Goal: Information Seeking & Learning: Learn about a topic

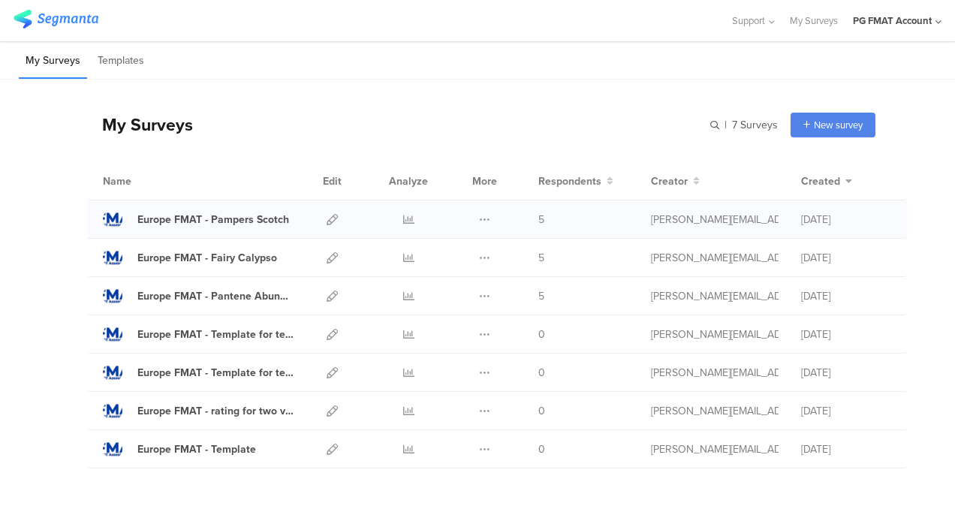
scroll to position [57, 0]
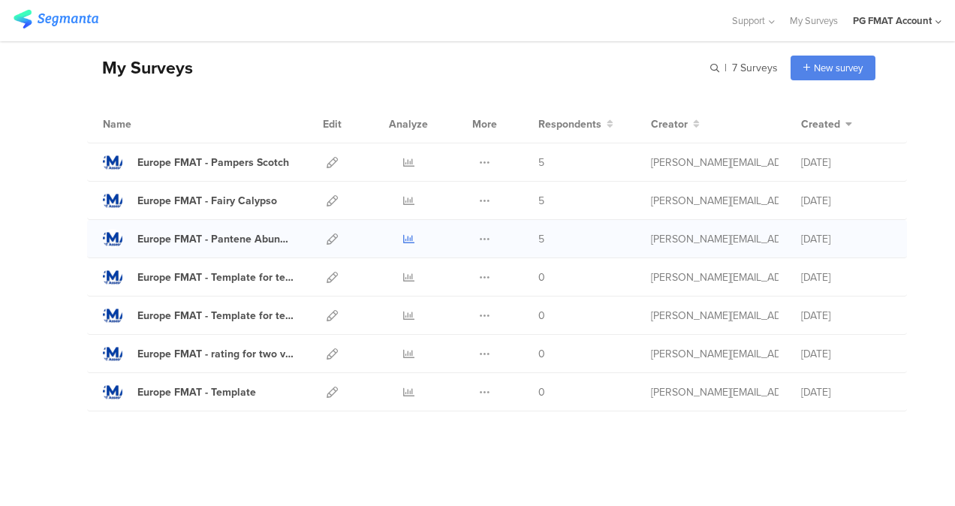
click at [403, 234] on icon at bounding box center [408, 239] width 11 height 11
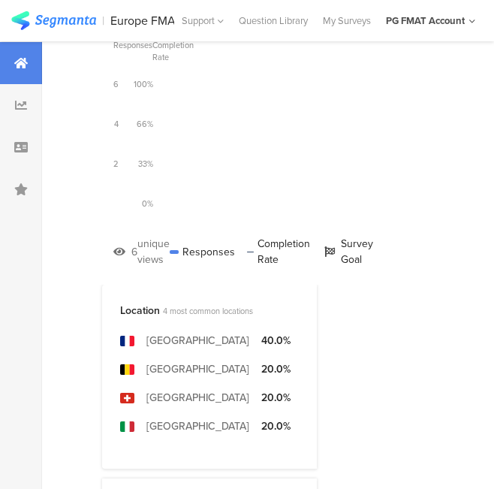
scroll to position [557, 0]
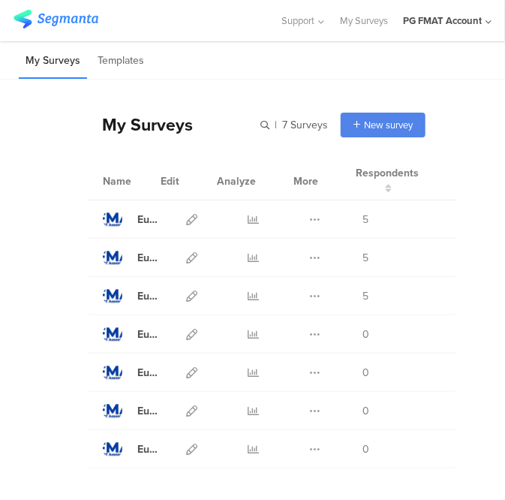
click at [455, 31] on div "PG FMAT Account" at bounding box center [447, 20] width 89 height 41
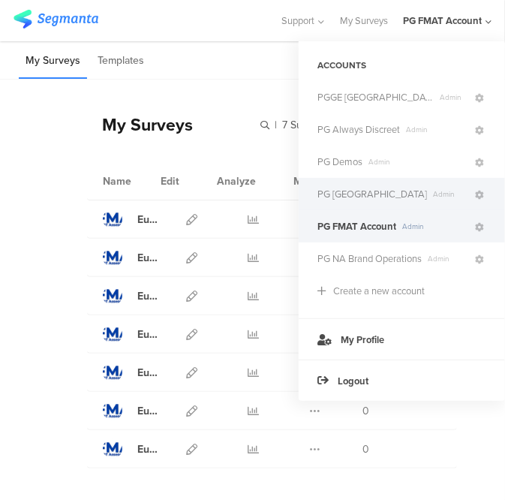
click at [347, 179] on div "PG Chile Admin" at bounding box center [402, 194] width 206 height 32
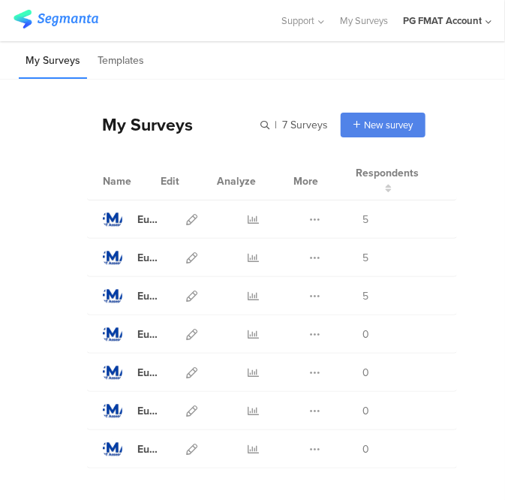
click at [431, 37] on div "PG FMAT Account" at bounding box center [447, 20] width 89 height 41
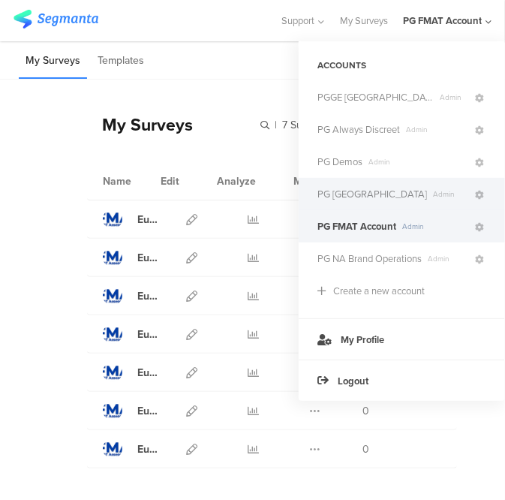
click at [343, 202] on div "PG Chile Admin" at bounding box center [402, 194] width 206 height 32
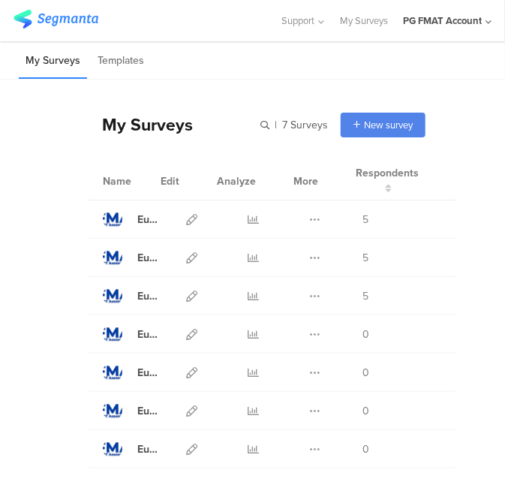
click at [446, 16] on div "PG FMAT Account" at bounding box center [442, 21] width 79 height 14
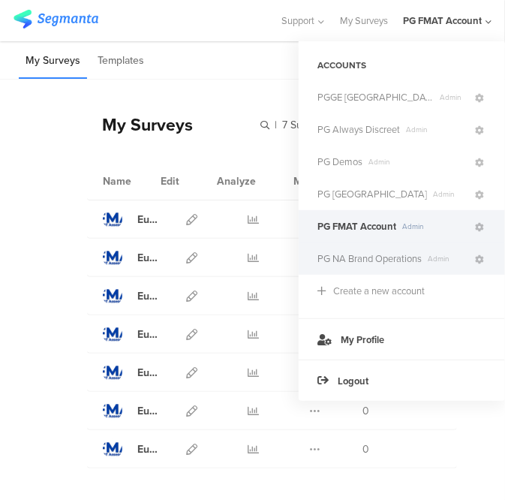
click at [363, 255] on span "PG NA Brand Operations" at bounding box center [370, 259] width 104 height 14
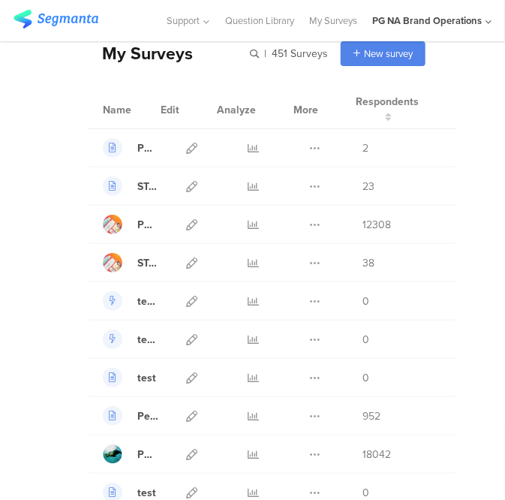
scroll to position [72, 0]
click at [248, 223] on icon at bounding box center [253, 223] width 11 height 11
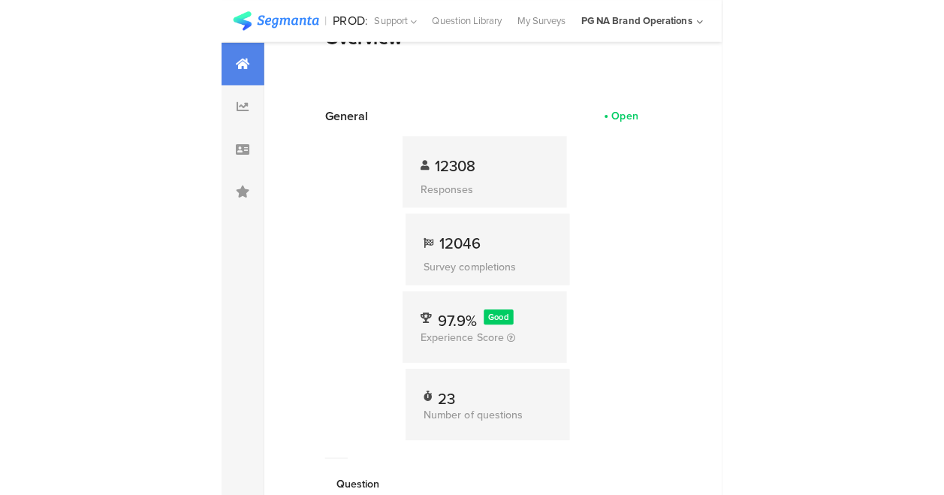
scroll to position [66, 0]
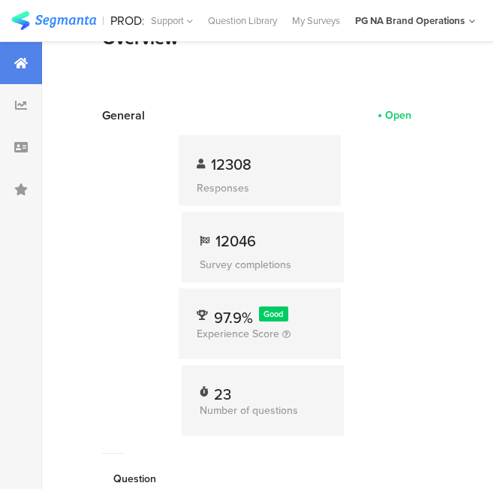
click at [419, 191] on div "12308 Responses 12046 Survey completions 97.9% Good Experience Score 23 Number …" at bounding box center [262, 288] width 321 height 329
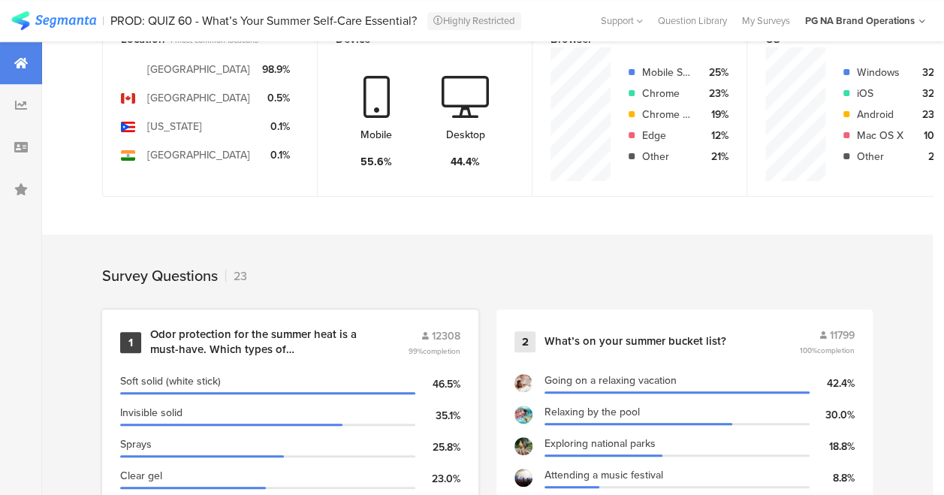
scroll to position [526, 0]
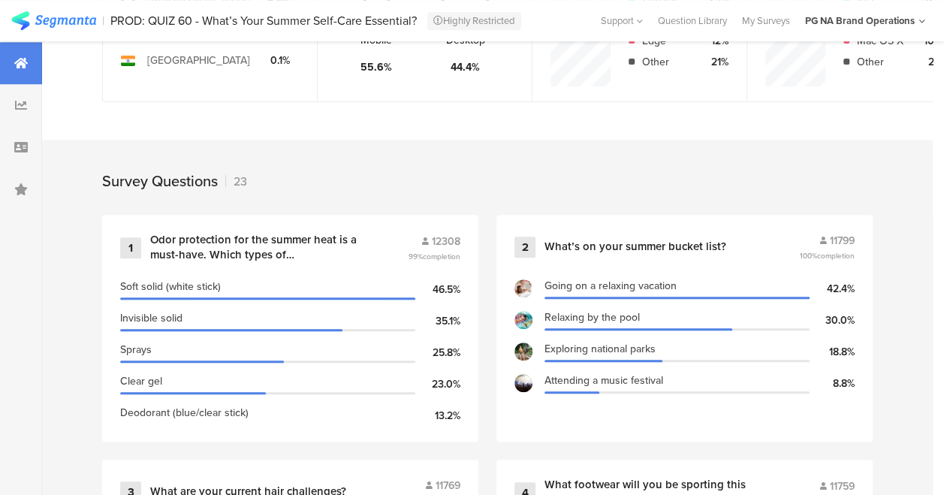
drag, startPoint x: 101, startPoint y: 188, endPoint x: 221, endPoint y: 197, distance: 120.5
click at [221, 197] on div "Survey Questions 23" at bounding box center [487, 177] width 891 height 75
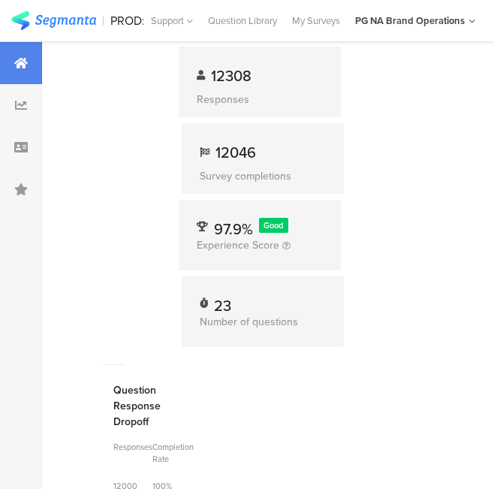
scroll to position [225, 0]
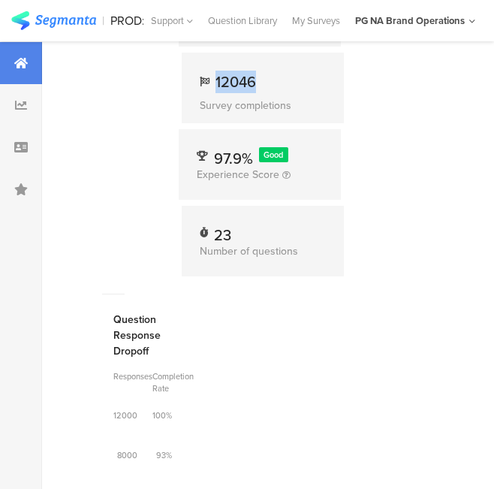
drag, startPoint x: 218, startPoint y: 74, endPoint x: 268, endPoint y: 82, distance: 50.9
click at [268, 82] on div "12046" at bounding box center [263, 82] width 126 height 23
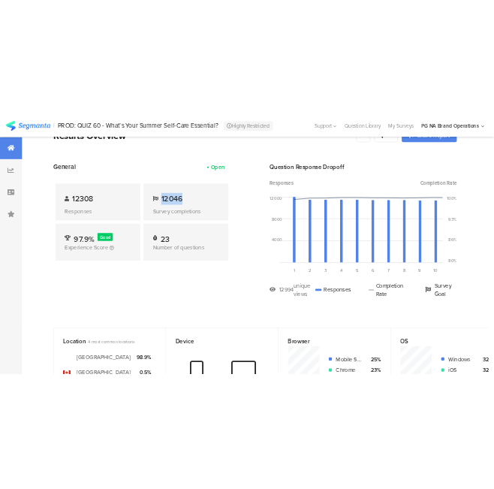
scroll to position [0, 0]
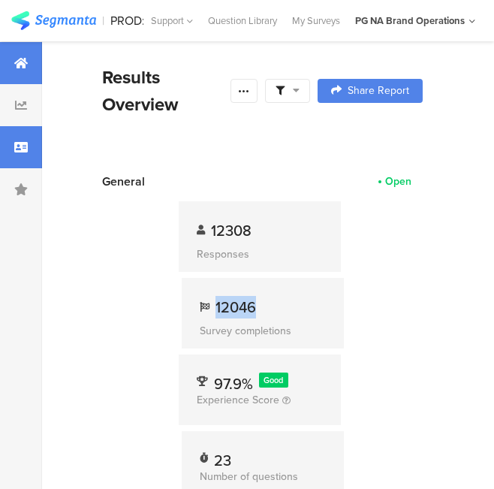
copy span "12046"
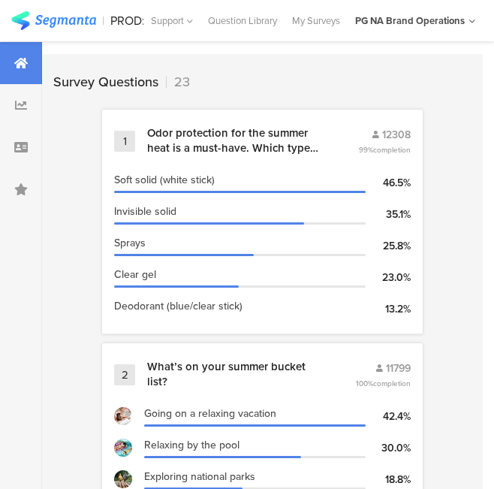
scroll to position [1502, 0]
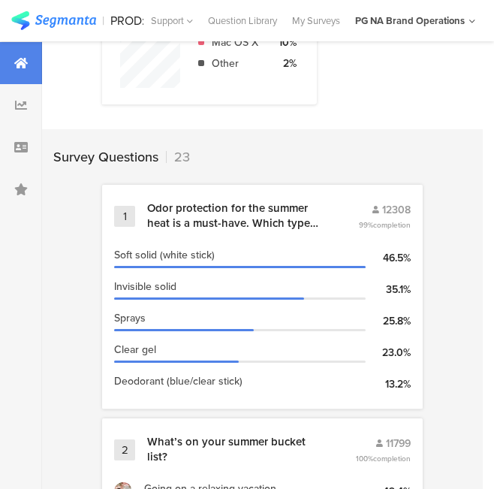
drag, startPoint x: 390, startPoint y: 402, endPoint x: 435, endPoint y: 396, distance: 46.1
drag, startPoint x: 435, startPoint y: 396, endPoint x: 399, endPoint y: 271, distance: 130.7
click at [399, 271] on div "Soft solid (white stick) 46.5%" at bounding box center [262, 258] width 297 height 32
drag, startPoint x: 393, startPoint y: 254, endPoint x: 420, endPoint y: 294, distance: 48.1
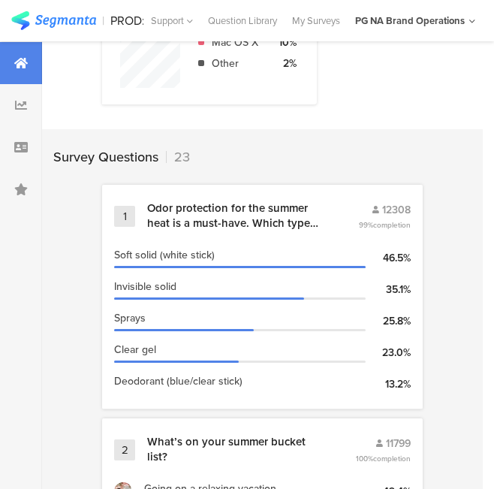
click at [411, 294] on section "Soft solid (white stick) 46.5% Invisible solid 35.1% Sprays 25.8% Clear gel 23.…" at bounding box center [262, 317] width 297 height 150
drag, startPoint x: 420, startPoint y: 294, endPoint x: 393, endPoint y: 256, distance: 46.3
click at [393, 256] on div "46.5%" at bounding box center [388, 258] width 45 height 16
click at [396, 258] on div "46.5%" at bounding box center [388, 258] width 45 height 16
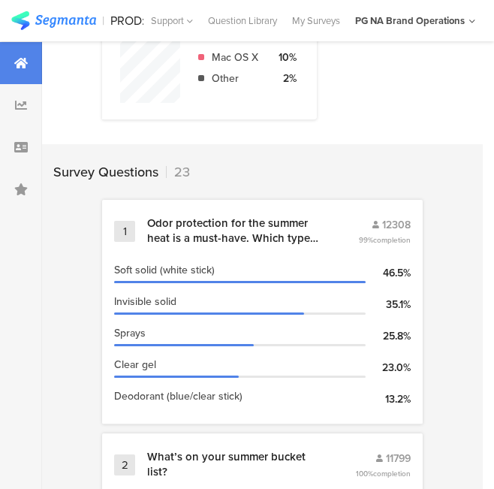
scroll to position [1577, 0]
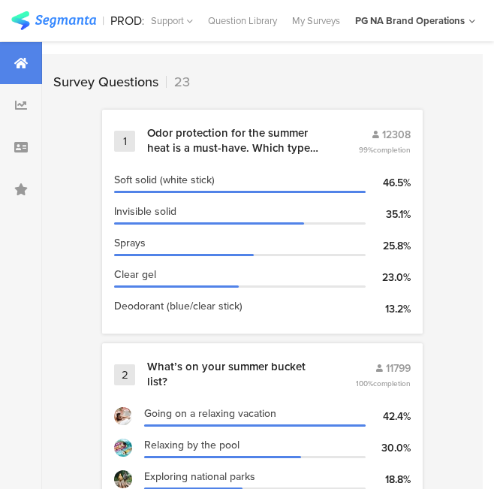
click at [371, 194] on div "Soft solid (white stick) 46.5%" at bounding box center [262, 183] width 297 height 32
click at [321, 184] on div "Soft solid (white stick)" at bounding box center [240, 180] width 252 height 16
click at [252, 133] on div "Odor protection for the summer heat is a must-have. Which types of antiperspira…" at bounding box center [234, 140] width 175 height 29
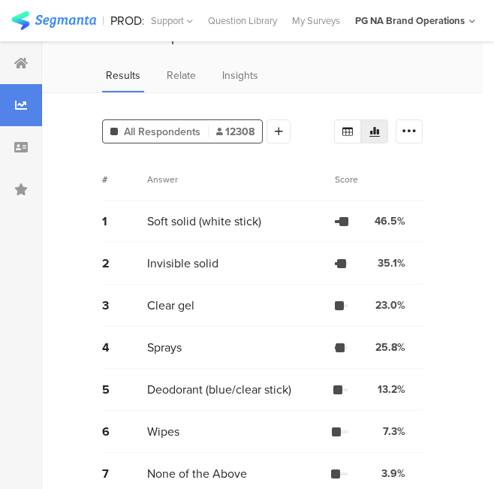
scroll to position [129, 0]
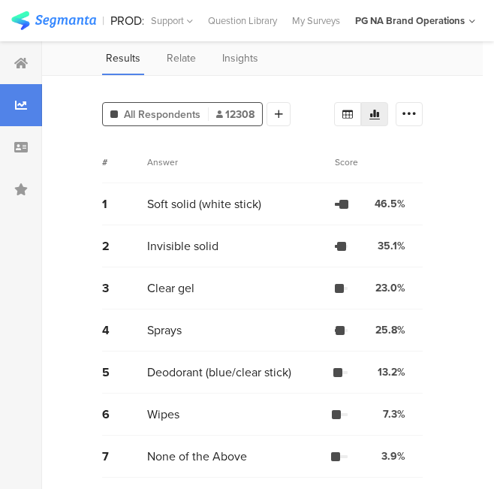
click at [270, 487] on div "All Respondents 12308 Add Segment Segment markers Confidence interval Vote coun…" at bounding box center [262, 282] width 441 height 414
click at [179, 46] on div "Odor protection for the summer heat is a must-have. Which types of antiperspira…" at bounding box center [262, 14] width 441 height 87
click at [179, 61] on span "Relate" at bounding box center [181, 58] width 29 height 16
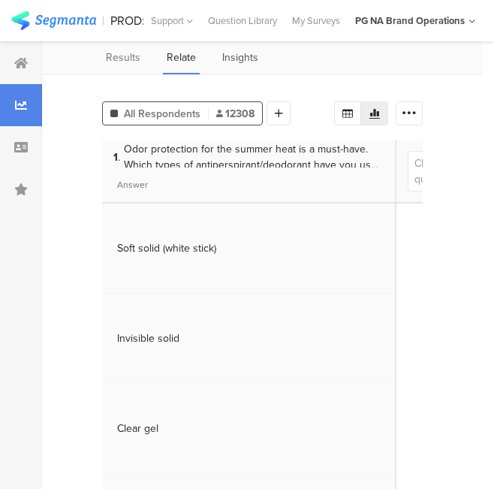
click at [239, 62] on span "Insights" at bounding box center [240, 58] width 36 height 16
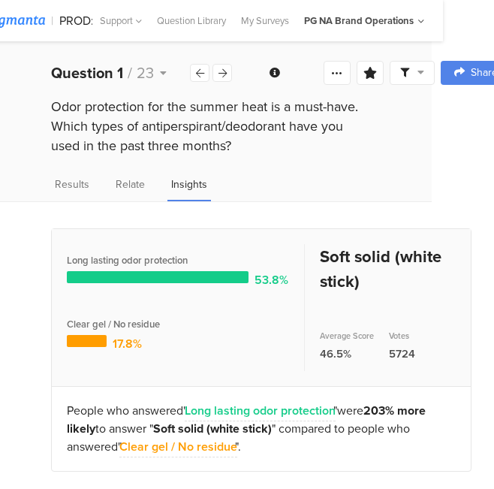
scroll to position [0, 51]
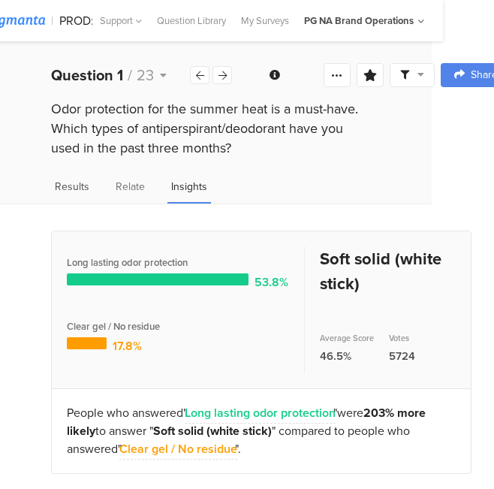
click at [74, 191] on span "Results" at bounding box center [72, 187] width 35 height 16
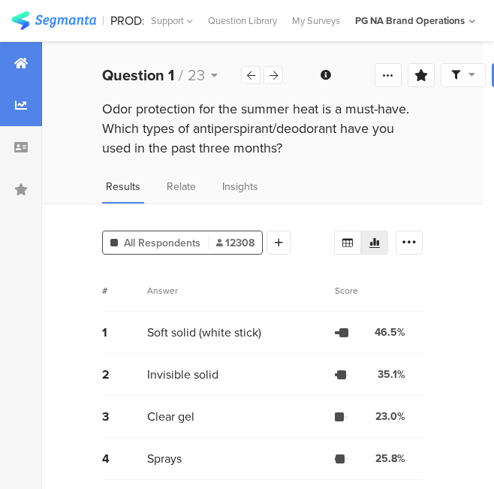
click at [29, 57] on div at bounding box center [21, 63] width 42 height 42
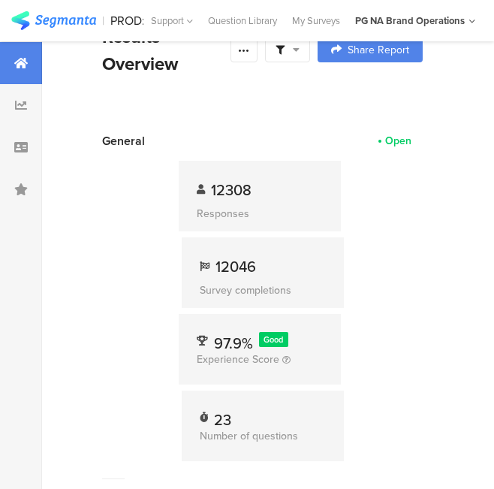
scroll to position [75, 0]
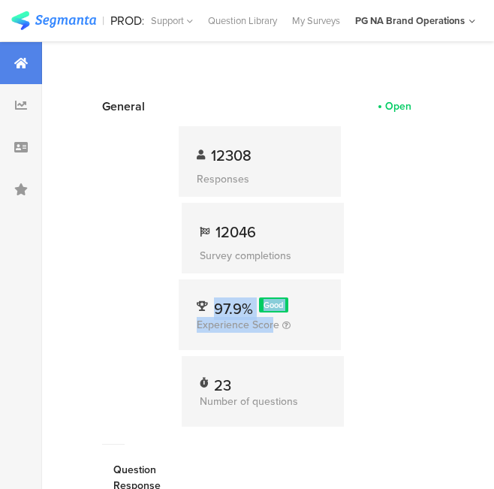
drag, startPoint x: 222, startPoint y: 307, endPoint x: 276, endPoint y: 321, distance: 55.7
click at [276, 320] on div "97.9% Good Experience Score" at bounding box center [260, 314] width 162 height 71
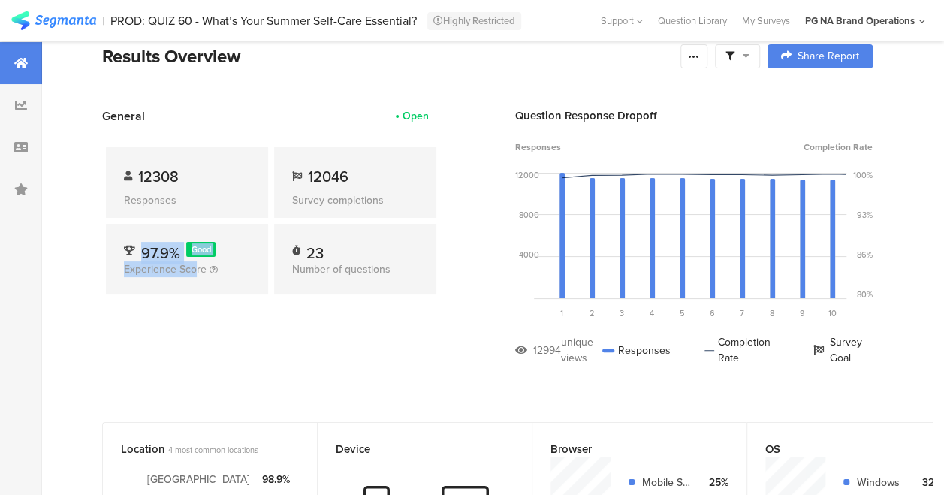
scroll to position [0, 0]
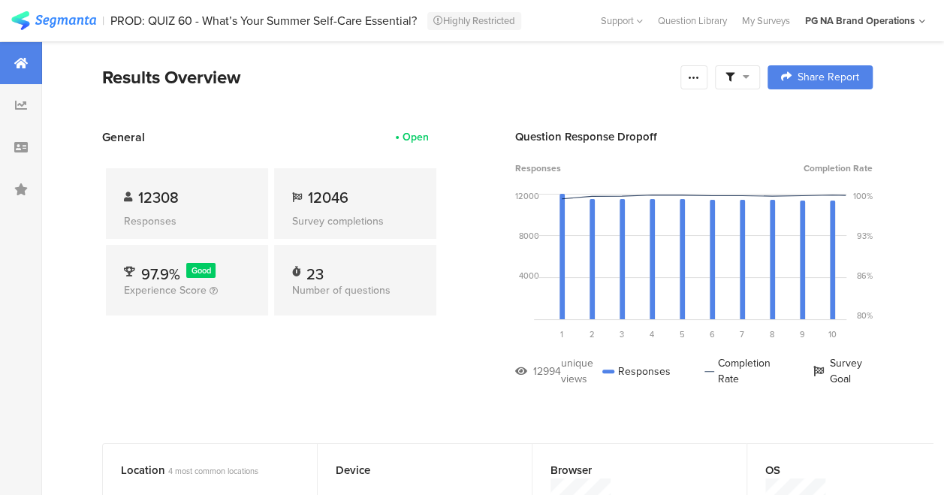
click at [440, 322] on section "General Open 12308 Responses 12046 Survey completions 97.9% Good Experience Sco…" at bounding box center [487, 268] width 891 height 281
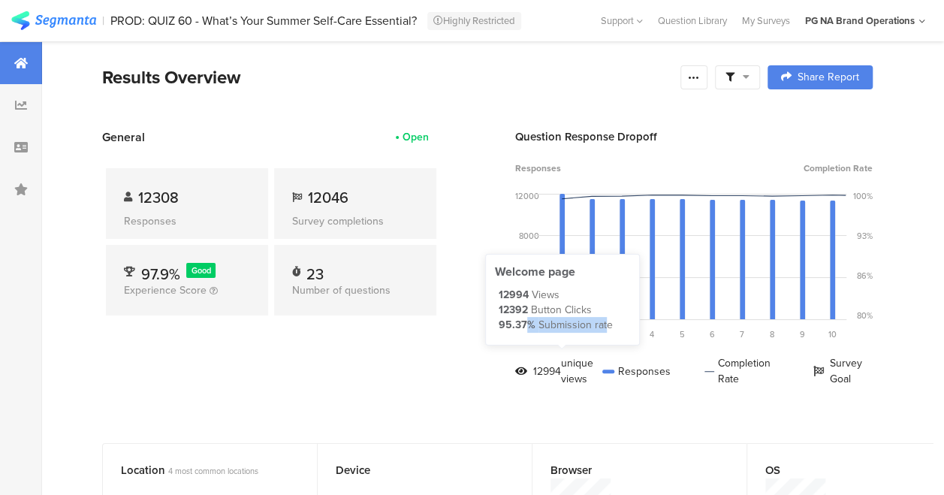
drag, startPoint x: 604, startPoint y: 323, endPoint x: 523, endPoint y: 333, distance: 81.8
click at [505, 333] on div "Welcome page 12994 Views 12392 Button Clicks 95.37% Submission rate" at bounding box center [562, 300] width 155 height 92
drag, startPoint x: 523, startPoint y: 333, endPoint x: 488, endPoint y: 372, distance: 52.6
click at [488, 372] on section "General Open 12308 Responses 12046 Survey completions 97.9% Good Experience Sco…" at bounding box center [487, 268] width 891 height 281
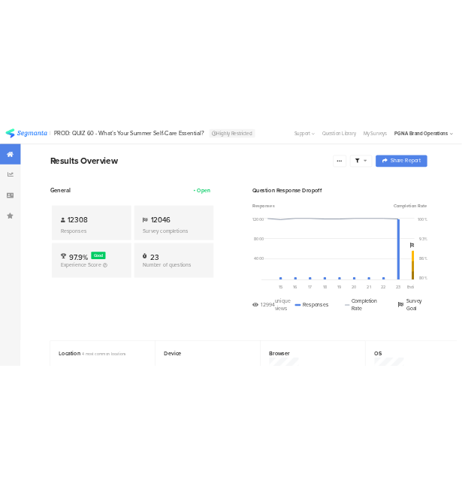
scroll to position [0, 357]
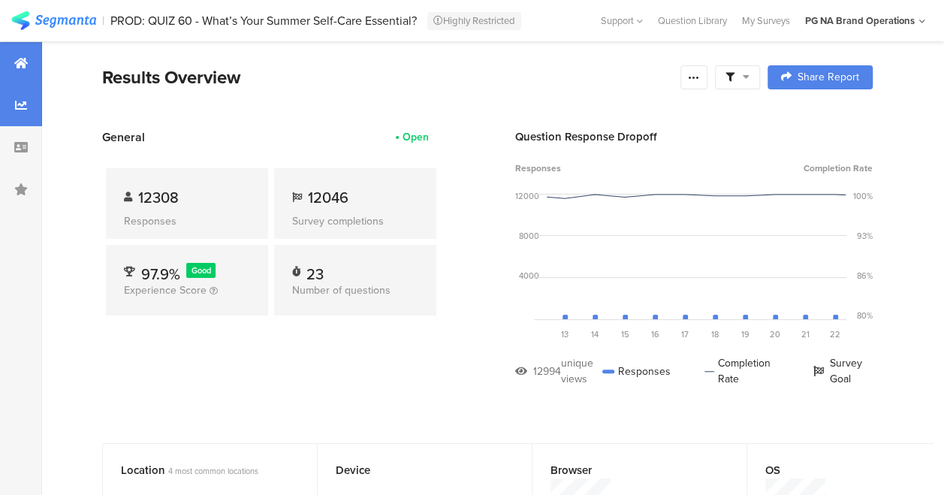
click at [0, 96] on html "You are using an unsupported version of Internet Explorer. Unsupported browsers…" at bounding box center [472, 247] width 944 height 495
click at [1, 102] on div at bounding box center [21, 105] width 42 height 42
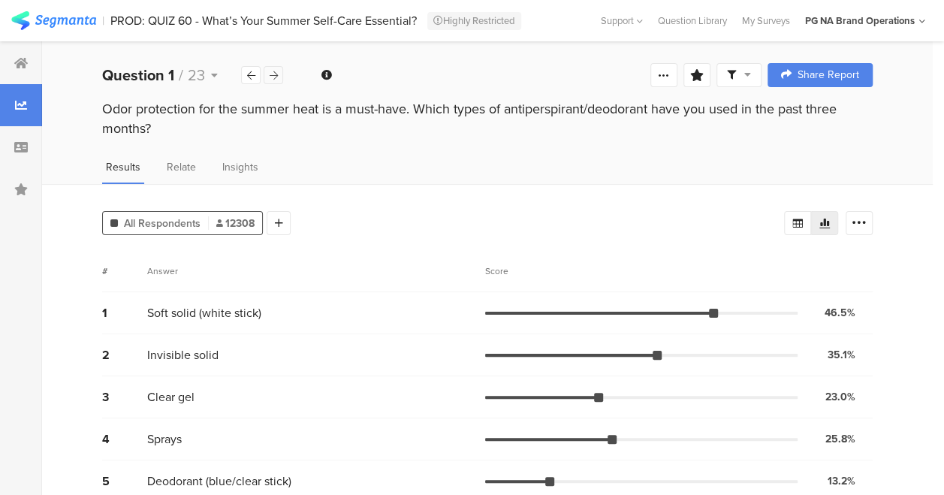
click at [269, 68] on div at bounding box center [274, 75] width 20 height 18
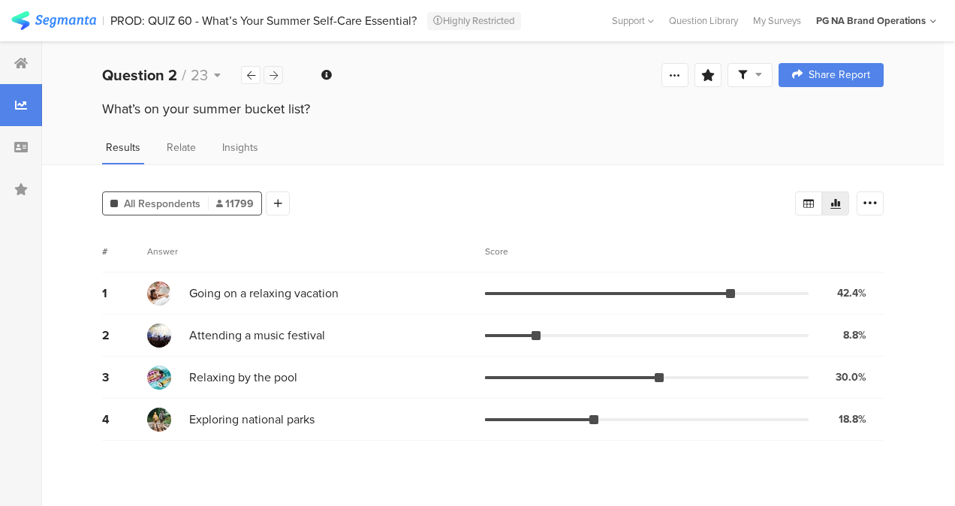
click at [269, 68] on div at bounding box center [274, 75] width 20 height 18
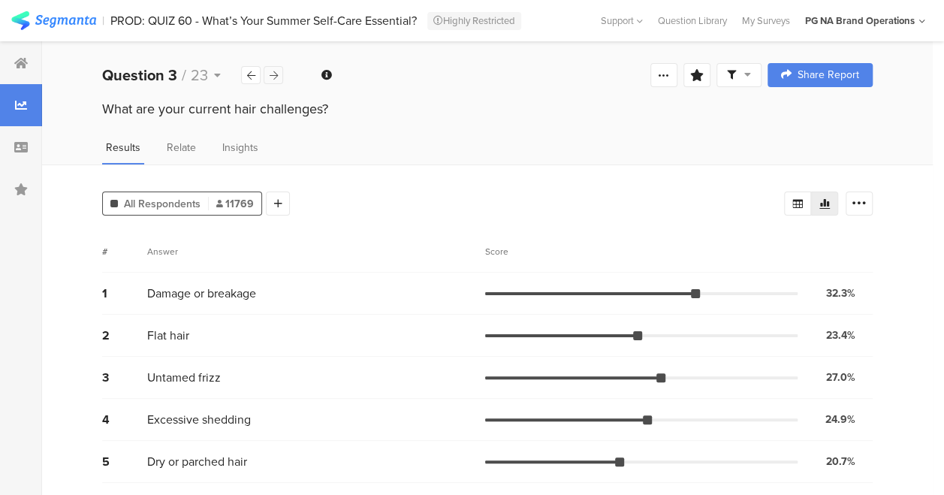
click at [269, 68] on div at bounding box center [274, 75] width 20 height 18
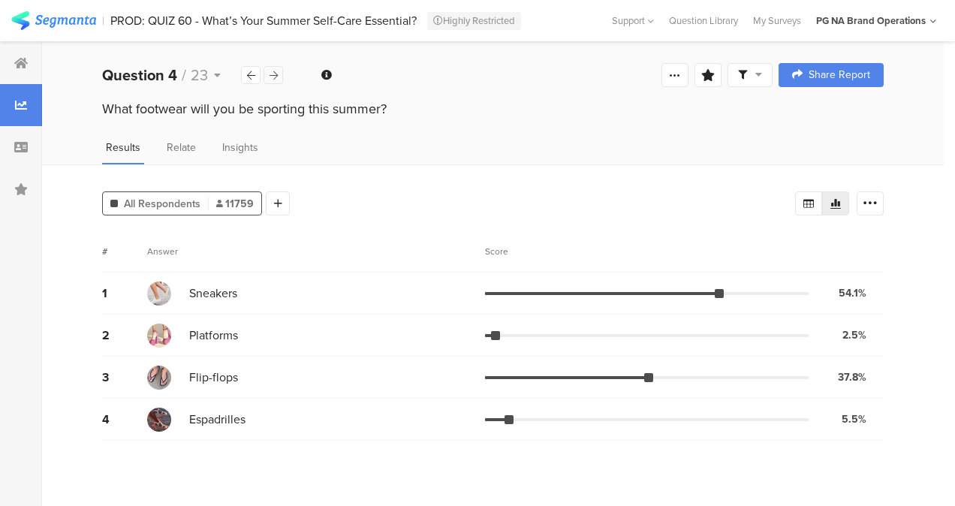
click at [269, 68] on div at bounding box center [274, 75] width 20 height 18
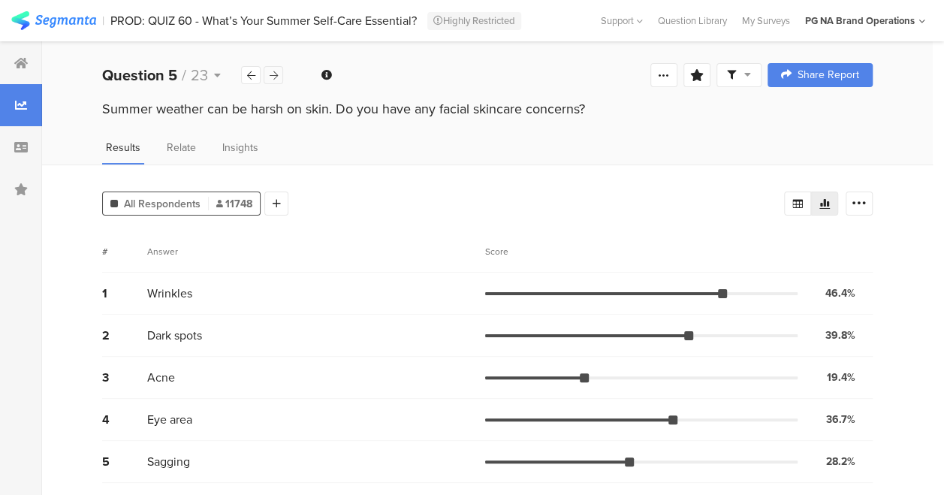
click at [269, 68] on div at bounding box center [274, 75] width 20 height 18
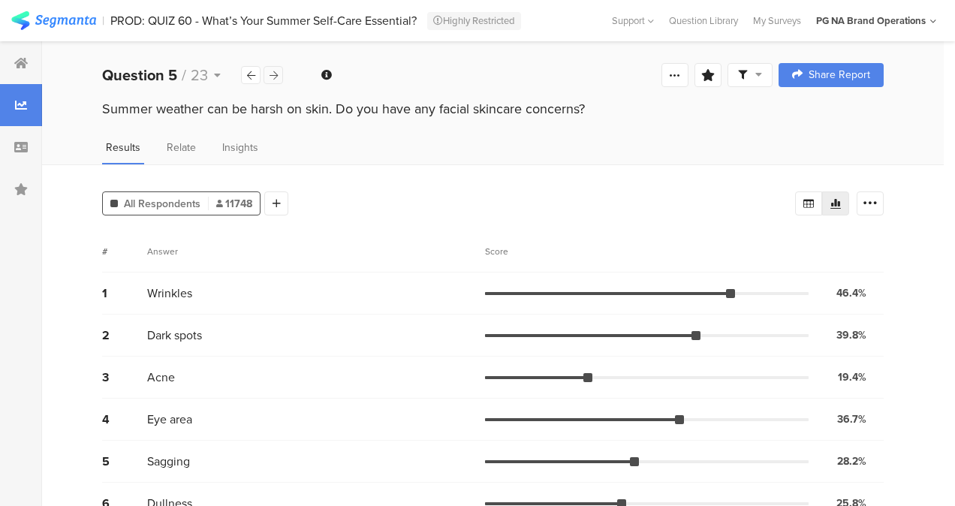
click at [269, 68] on div at bounding box center [274, 75] width 20 height 18
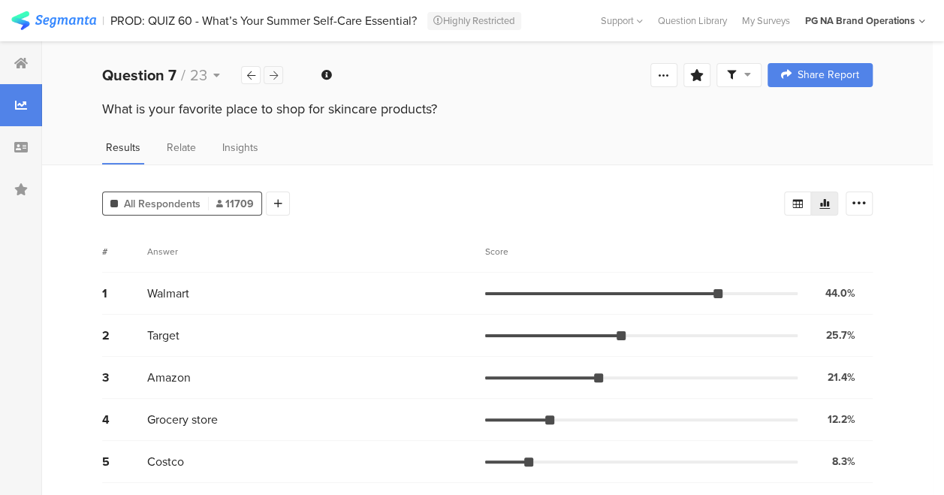
click at [268, 68] on div at bounding box center [274, 75] width 20 height 18
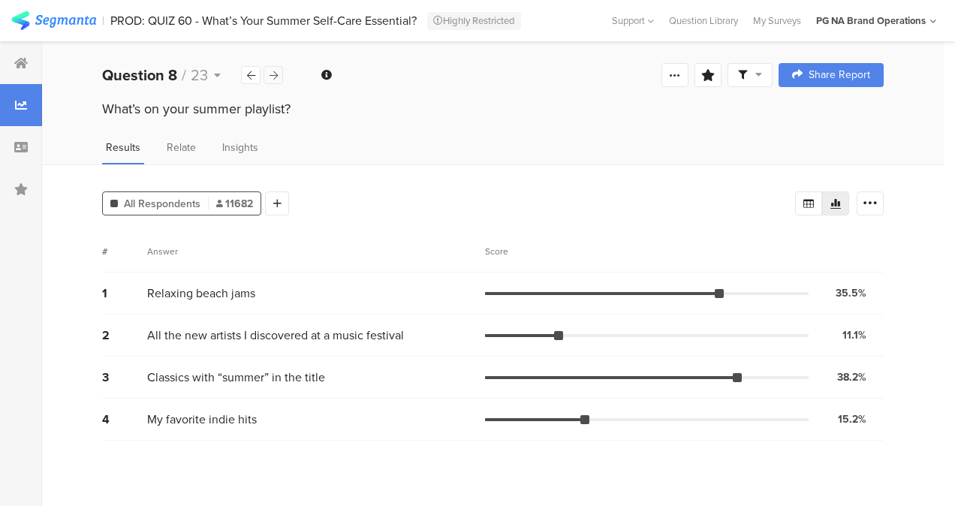
click at [267, 68] on div at bounding box center [274, 75] width 20 height 18
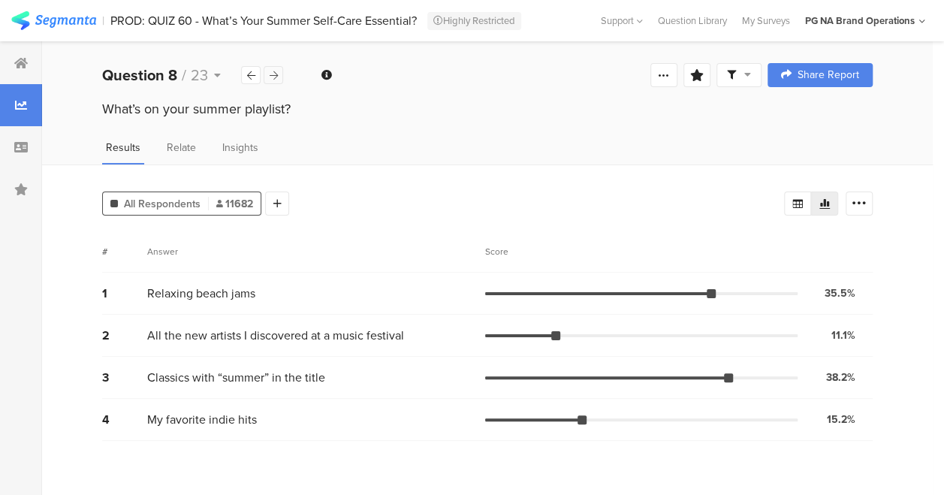
click at [267, 68] on div at bounding box center [274, 75] width 20 height 18
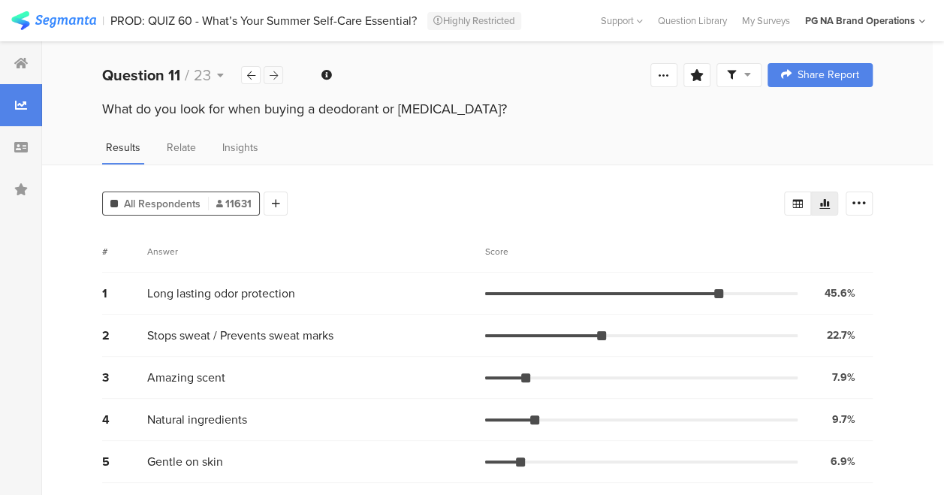
click at [267, 68] on div at bounding box center [274, 75] width 20 height 18
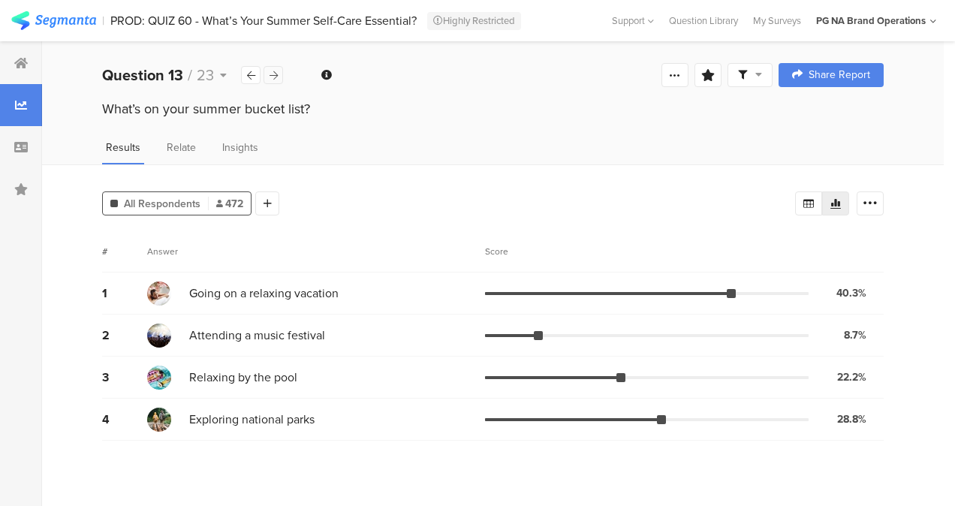
click at [267, 68] on div at bounding box center [274, 75] width 20 height 18
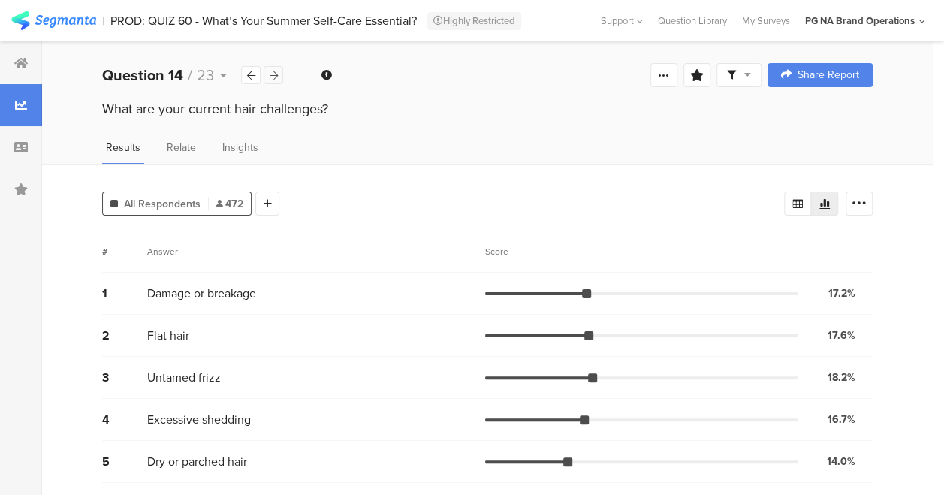
click at [267, 70] on div at bounding box center [274, 75] width 20 height 18
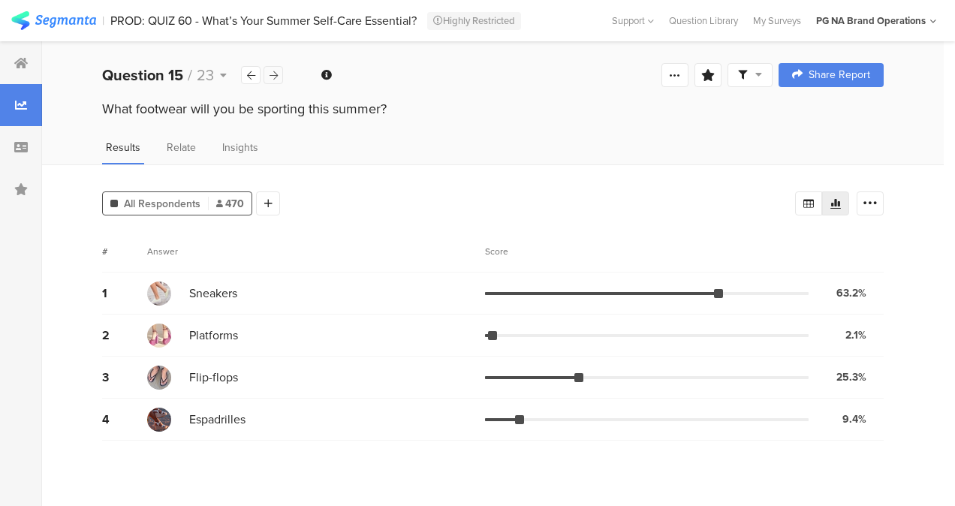
click at [270, 74] on icon at bounding box center [274, 76] width 8 height 10
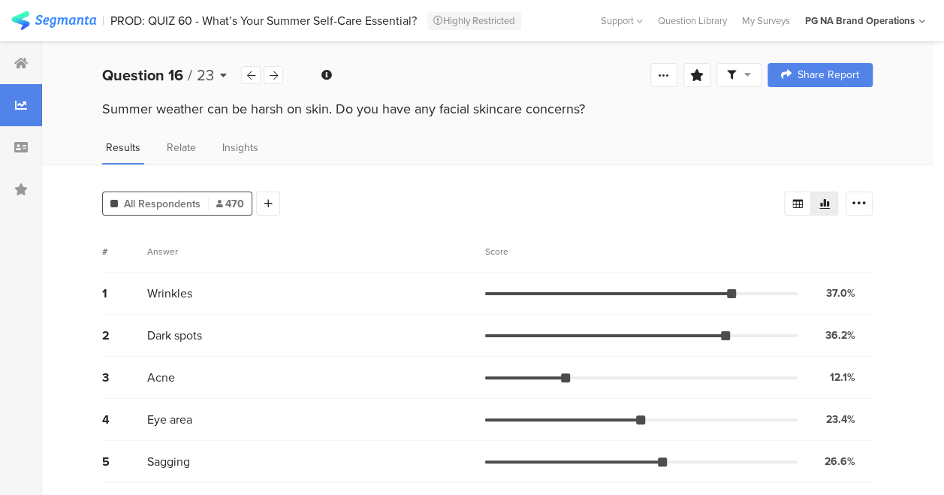
click at [240, 77] on div "Question 16 / 23" at bounding box center [171, 75] width 139 height 23
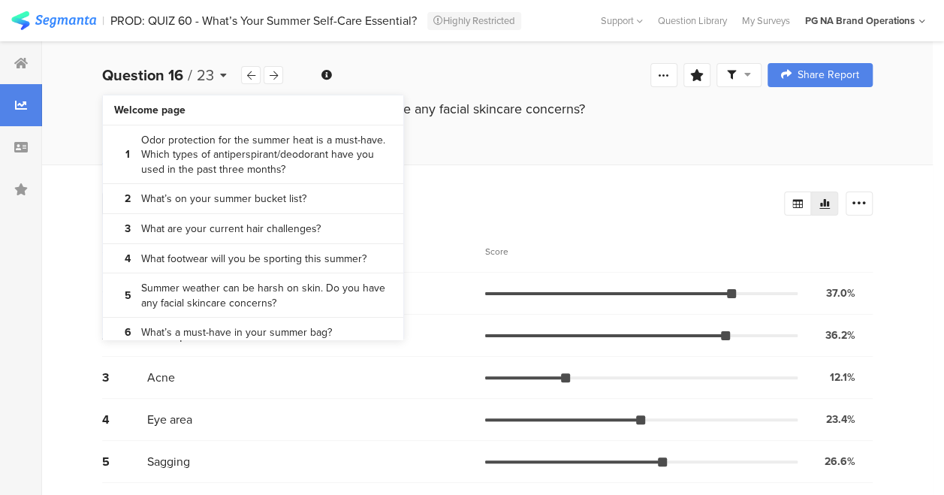
click at [240, 77] on div "Question 16 / 23" at bounding box center [171, 75] width 139 height 23
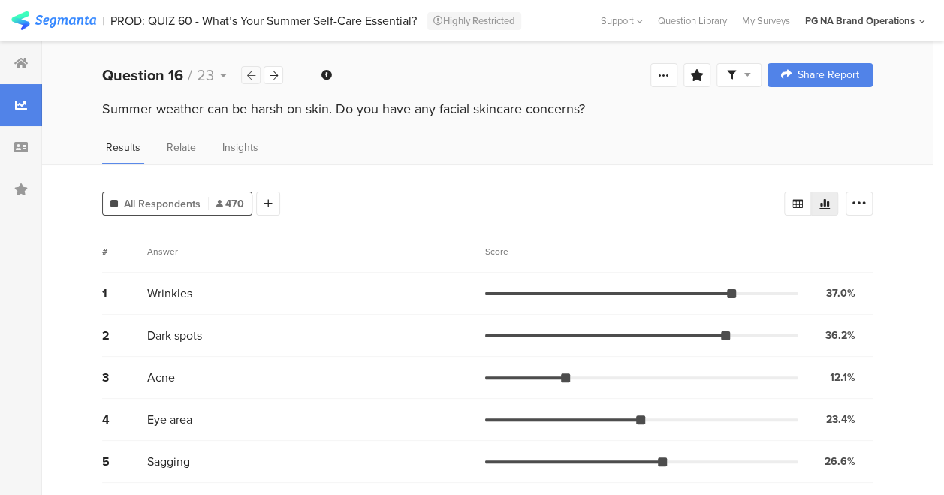
click at [247, 75] on icon at bounding box center [251, 76] width 8 height 10
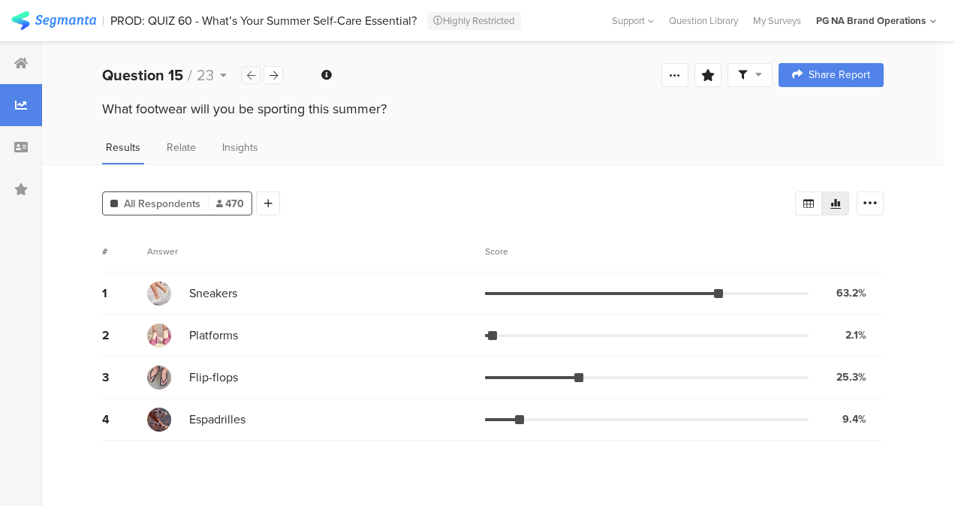
click at [247, 75] on icon at bounding box center [251, 76] width 8 height 10
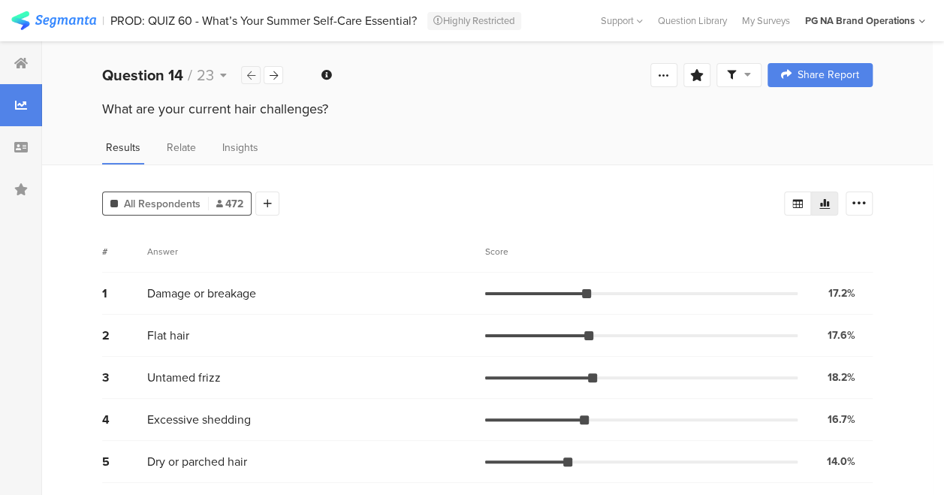
click at [247, 75] on icon at bounding box center [251, 76] width 8 height 10
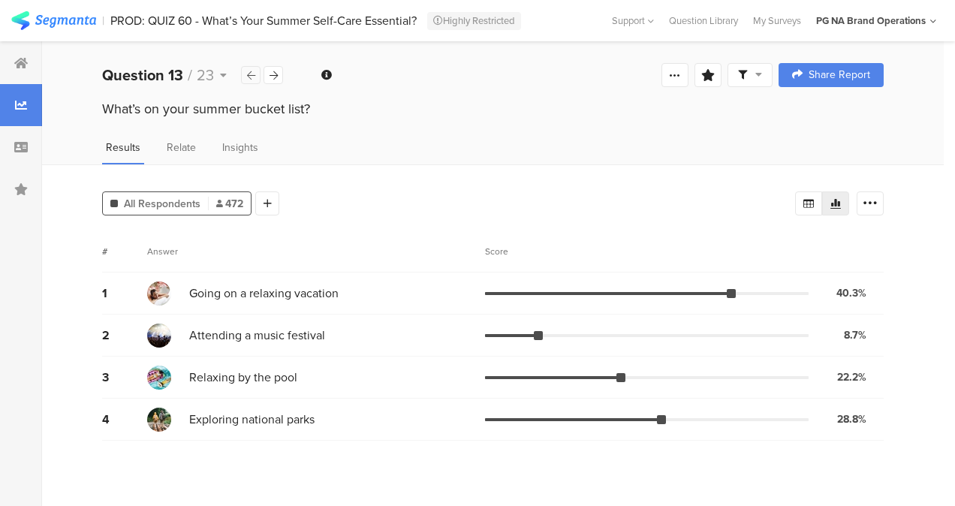
click at [247, 75] on icon at bounding box center [251, 76] width 8 height 10
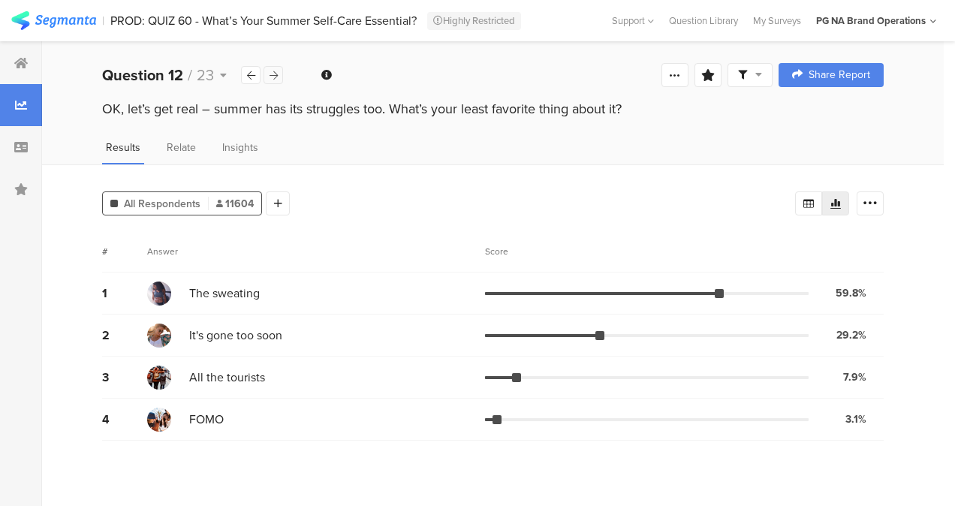
click at [277, 70] on div at bounding box center [274, 75] width 20 height 18
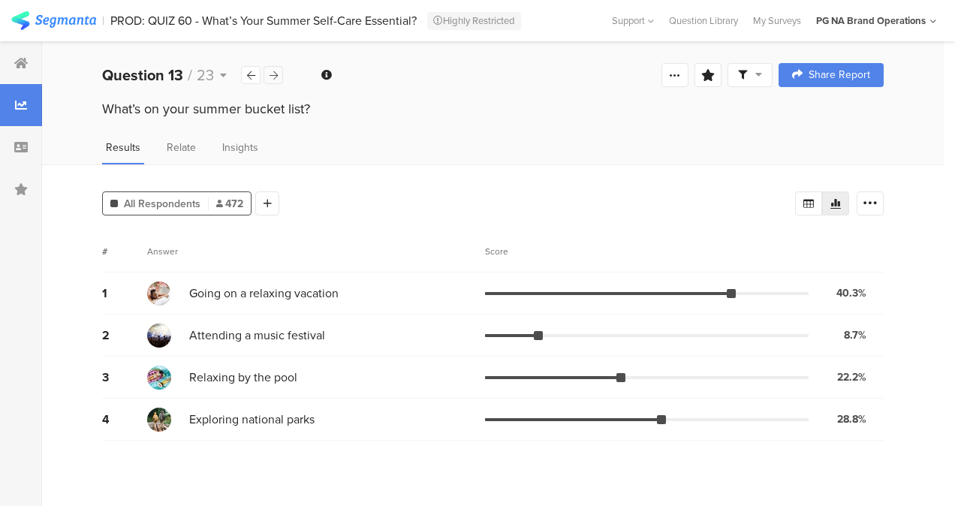
click at [277, 71] on icon at bounding box center [274, 76] width 8 height 10
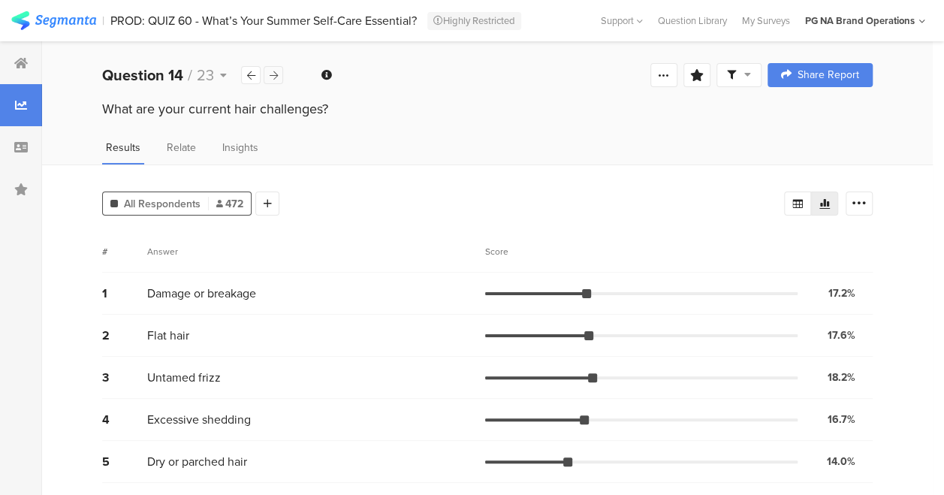
click at [277, 71] on icon at bounding box center [274, 76] width 8 height 10
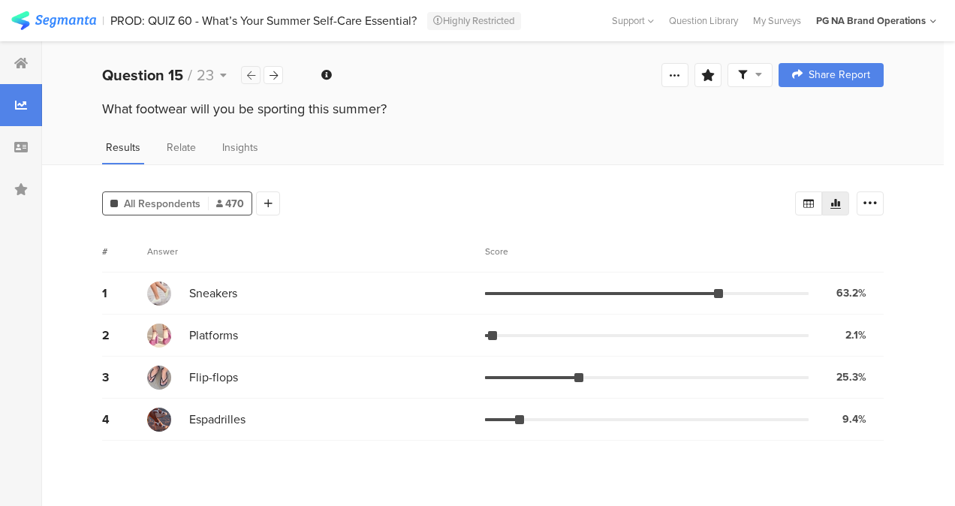
click at [252, 72] on icon at bounding box center [251, 76] width 8 height 10
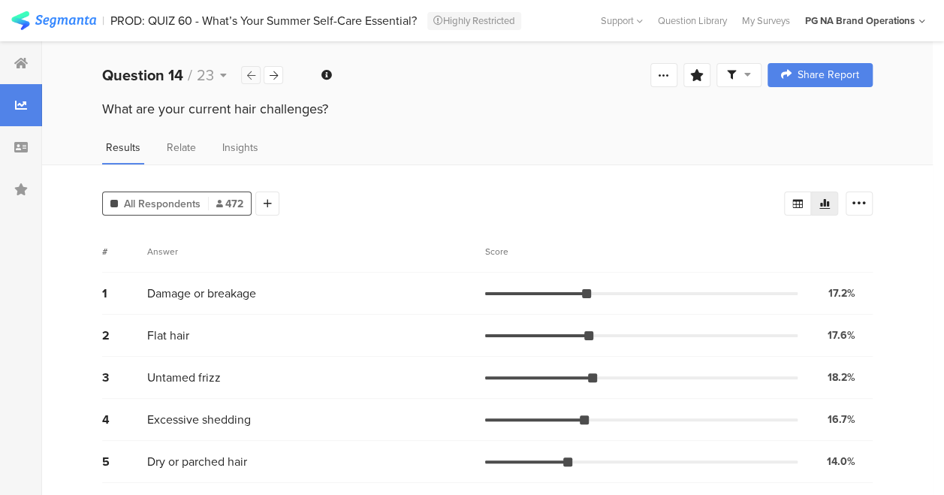
click at [249, 82] on div at bounding box center [251, 75] width 20 height 18
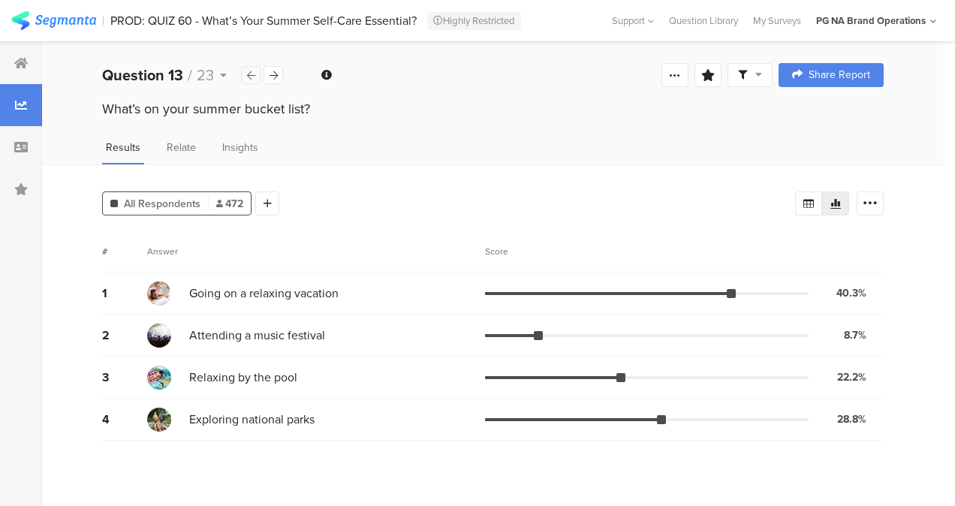
click at [248, 82] on div at bounding box center [251, 75] width 20 height 18
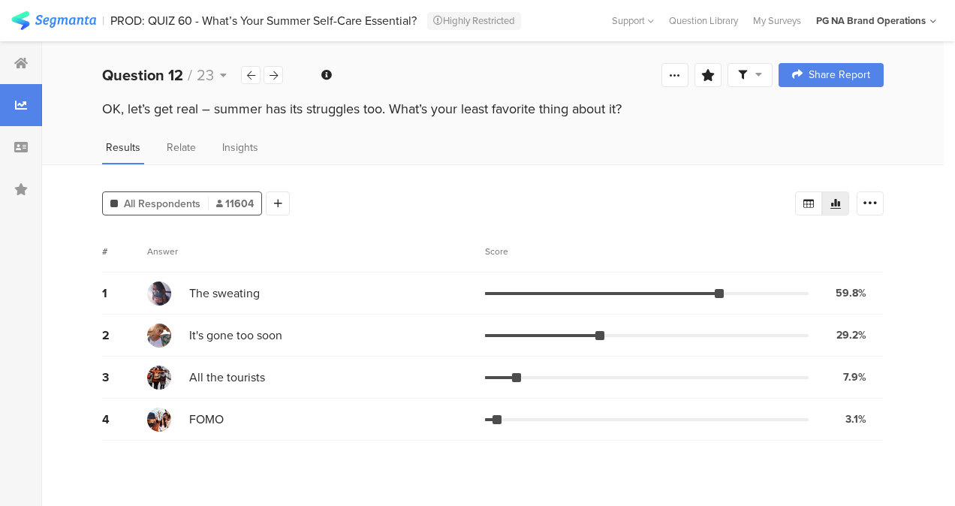
drag, startPoint x: 396, startPoint y: 107, endPoint x: 625, endPoint y: 123, distance: 228.9
click at [505, 122] on div "OK, let’s get real – summer has its struggles too. What’s your least favorite t…" at bounding box center [493, 111] width 902 height 24
click at [276, 75] on icon at bounding box center [274, 76] width 8 height 10
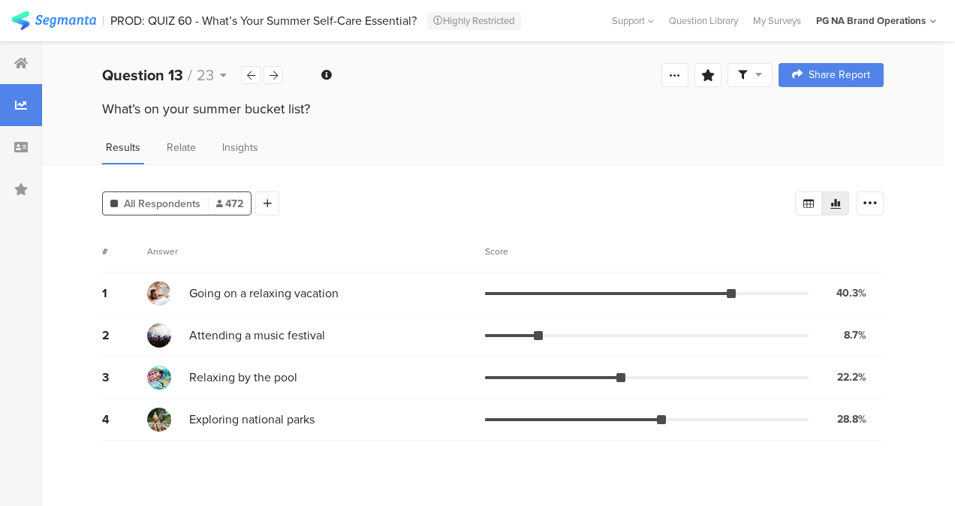
click at [15, 68] on div at bounding box center [21, 63] width 42 height 42
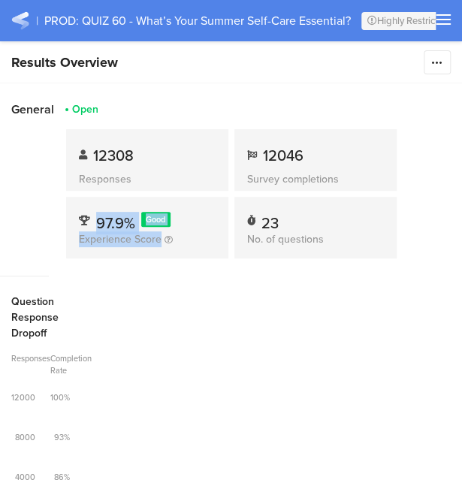
drag, startPoint x: 184, startPoint y: 242, endPoint x: 77, endPoint y: 220, distance: 109.6
click at [77, 220] on div "97.9% Good Experience Score" at bounding box center [147, 228] width 162 height 62
click at [140, 294] on section "General Open 12308 Responses 12046 Survey completions 97.9% Good Experience Sco…" at bounding box center [231, 335] width 462 height 505
click at [35, 247] on div "12308 Responses 12046 Survey completions 97.9% Good Experience Score 23 No. of …" at bounding box center [231, 197] width 462 height 158
drag, startPoint x: 186, startPoint y: 243, endPoint x: 73, endPoint y: 209, distance: 118.5
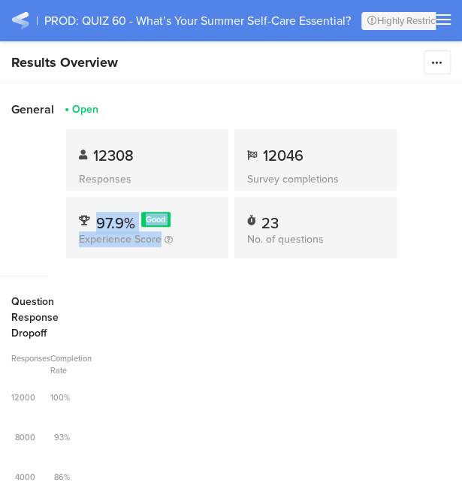
click at [73, 209] on div "97.9% Good Experience Score" at bounding box center [147, 228] width 162 height 62
click at [24, 252] on div "12308 Responses 12046 Survey completions 97.9% Good Experience Score 23 No. of …" at bounding box center [231, 197] width 462 height 158
drag, startPoint x: 167, startPoint y: 243, endPoint x: 78, endPoint y: 241, distance: 89.4
click at [78, 241] on div "97.9% Good Experience Score" at bounding box center [147, 228] width 162 height 62
copy div "Experience Score"
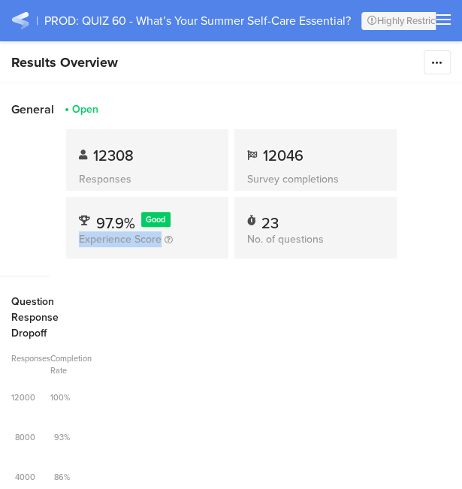
click at [116, 294] on section "General Open 12308 Responses 12046 Survey completions 97.9% Good Experience Sco…" at bounding box center [231, 335] width 462 height 505
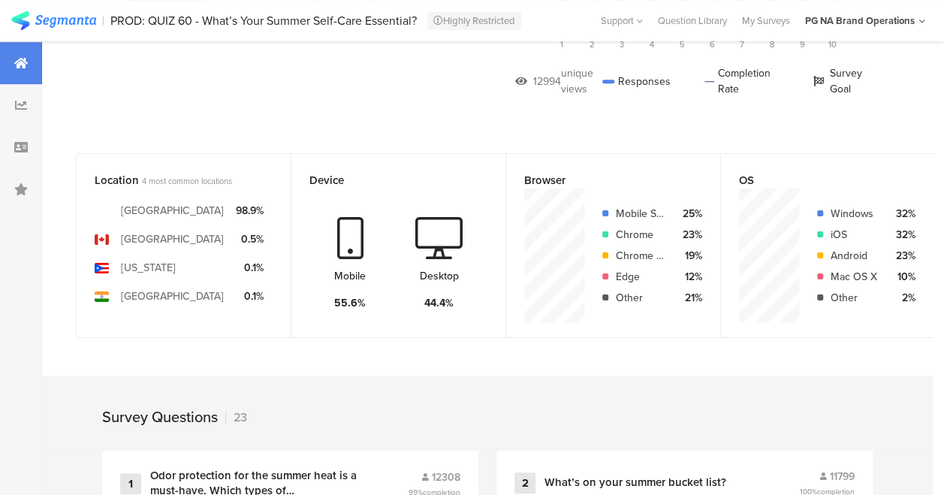
scroll to position [309, 0]
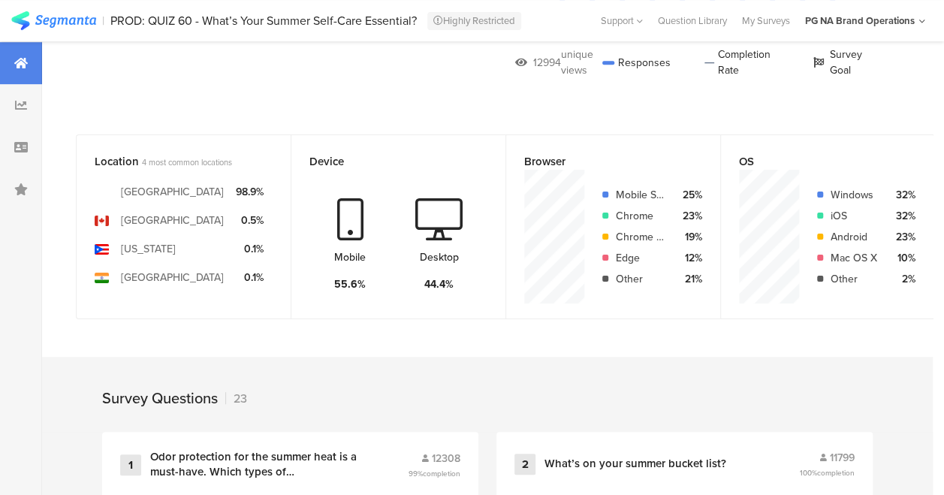
click at [505, 272] on div "Mobile Safari 25% Chrome 23% Chrome Mobile 19% Edge 12% Other 21%" at bounding box center [643, 236] width 118 height 105
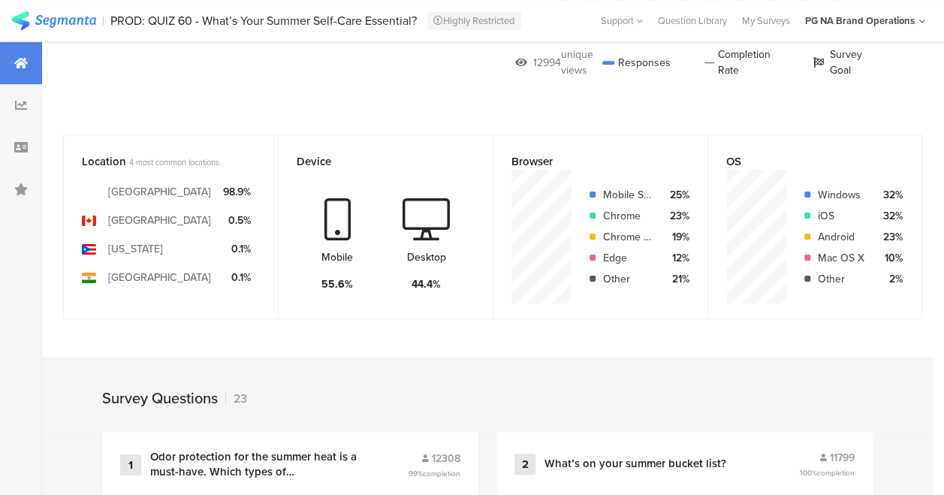
scroll to position [0, 38]
click at [105, 186] on section "[GEOGRAPHIC_DATA] [GEOGRAPHIC_DATA] [US_STATE] [GEOGRAPHIC_DATA] 98.9% 0.5% 0.1…" at bounding box center [172, 231] width 178 height 122
drag, startPoint x: 559, startPoint y: 154, endPoint x: 508, endPoint y: 153, distance: 51.1
click at [505, 153] on div "Browser Mobile Safari 25% Chrome 23% Chrome Mobile 19% Edge 12% Other 21%" at bounding box center [601, 226] width 215 height 185
click at [505, 310] on div "Mobile Safari 25% Chrome 23% Chrome Mobile 19% Edge 12% Other 21%" at bounding box center [602, 245] width 178 height 150
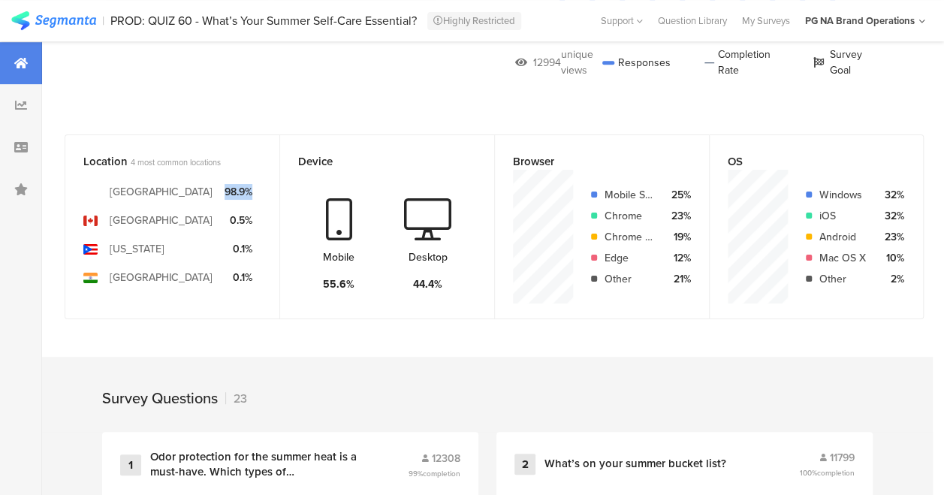
drag, startPoint x: 261, startPoint y: 191, endPoint x: 232, endPoint y: 185, distance: 29.2
click at [232, 185] on div "Location 4 most common locations [GEOGRAPHIC_DATA] [GEOGRAPHIC_DATA] [US_STATE]…" at bounding box center [172, 226] width 215 height 185
drag, startPoint x: 232, startPoint y: 185, endPoint x: 198, endPoint y: 143, distance: 53.9
click at [198, 143] on div "Location 4 most common locations [GEOGRAPHIC_DATA] [GEOGRAPHIC_DATA] [US_STATE]…" at bounding box center [172, 226] width 215 height 185
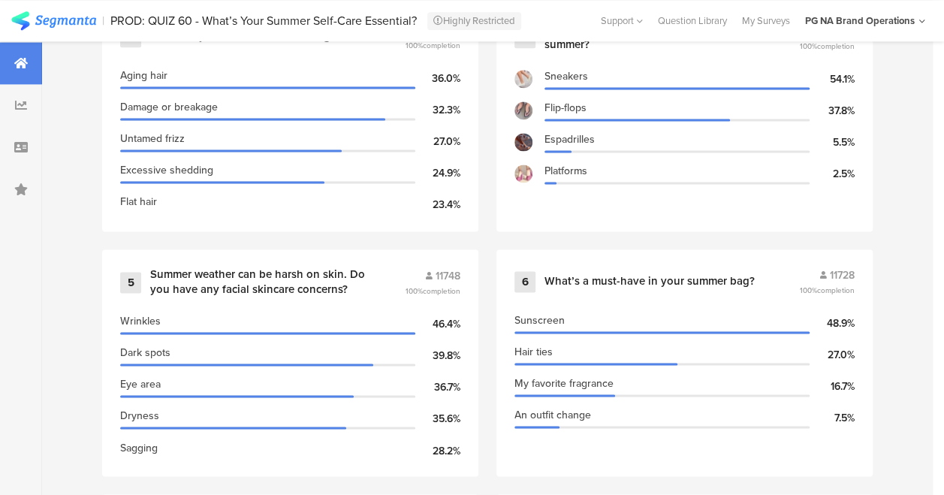
scroll to position [984, 0]
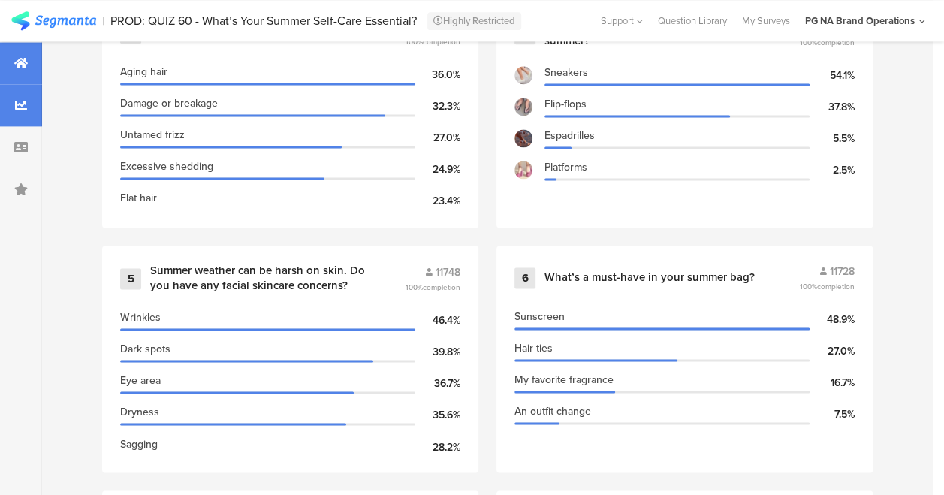
click at [7, 92] on div at bounding box center [21, 105] width 42 height 42
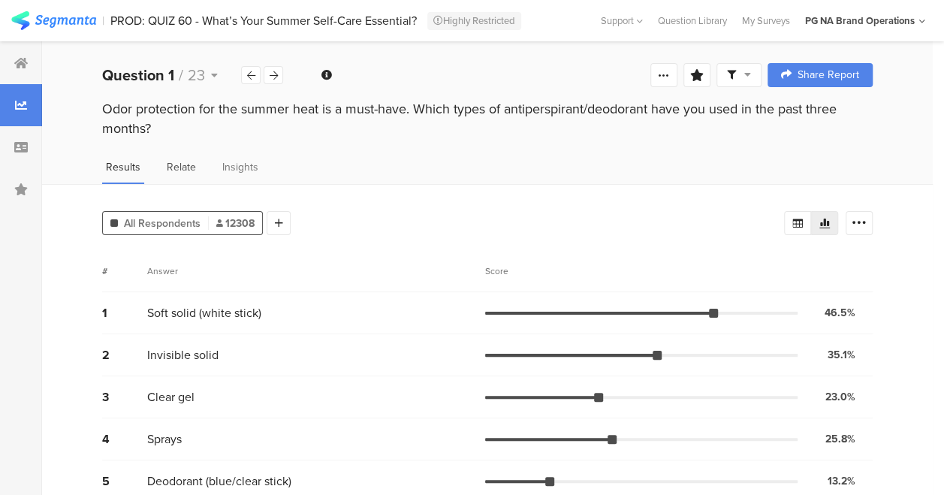
click at [186, 168] on span "Relate" at bounding box center [181, 167] width 29 height 16
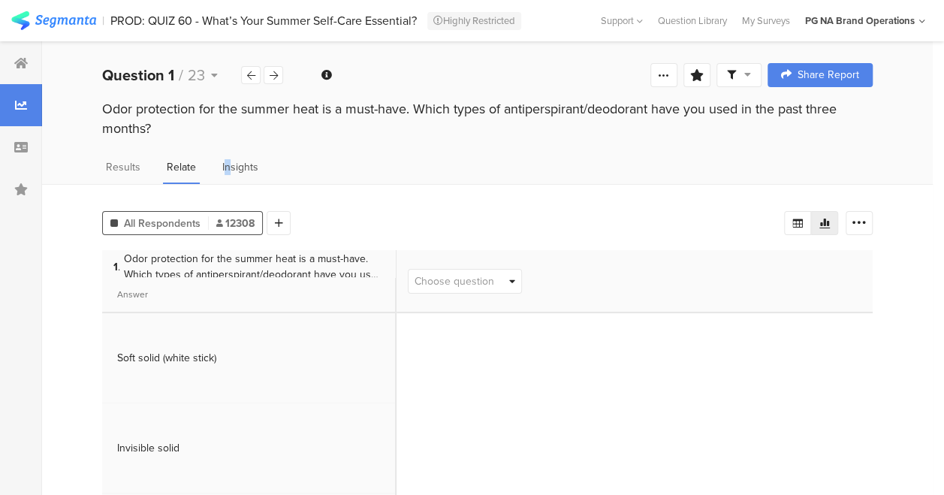
click at [227, 173] on span "Insights" at bounding box center [240, 167] width 36 height 16
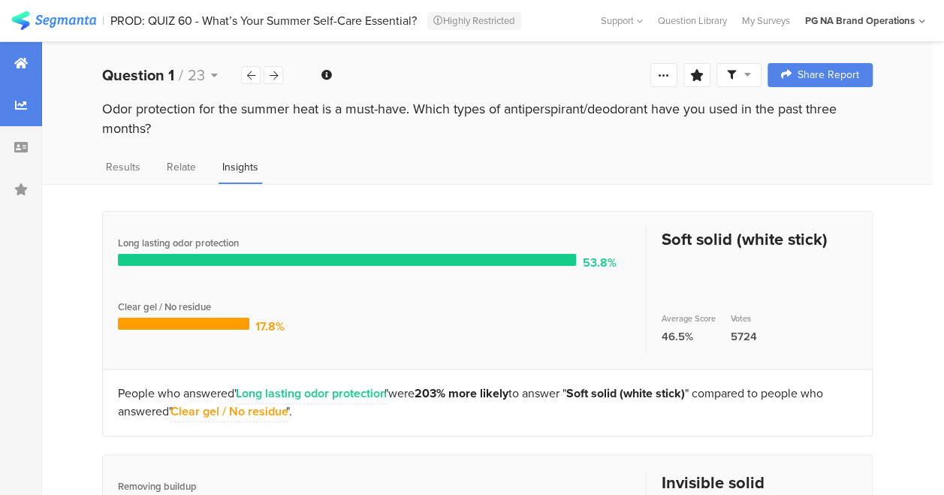
click at [20, 77] on div at bounding box center [21, 63] width 42 height 42
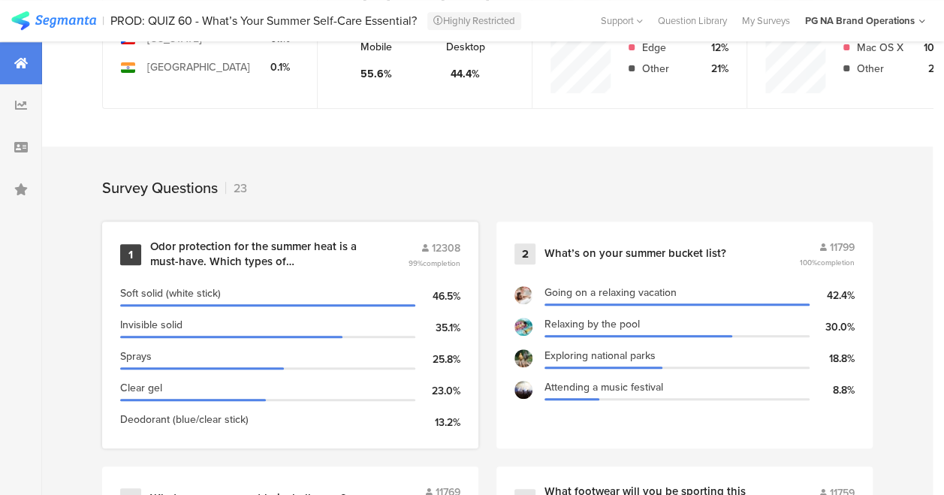
scroll to position [601, 0]
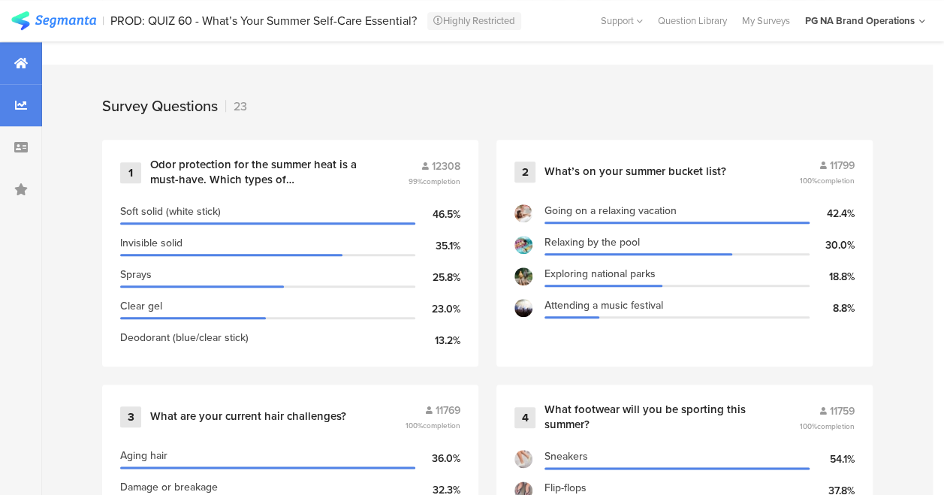
click at [12, 112] on div at bounding box center [21, 105] width 42 height 42
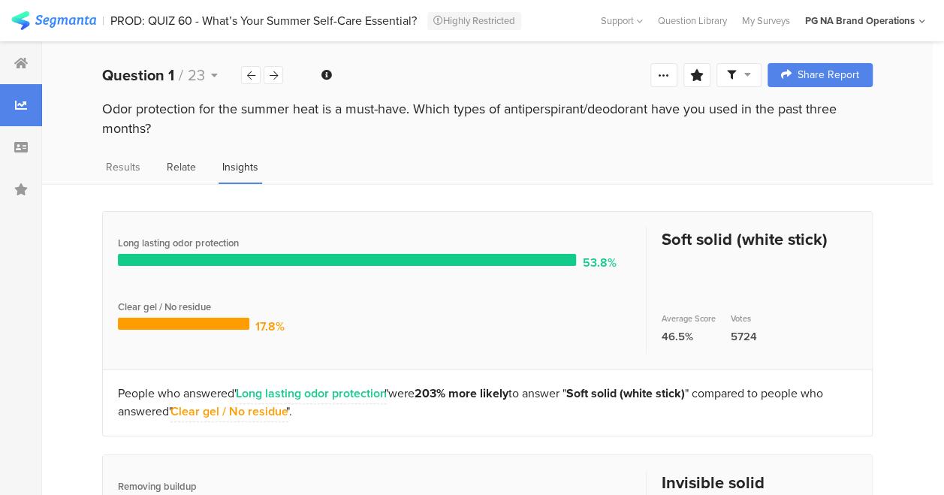
click at [194, 167] on span "Relate" at bounding box center [181, 167] width 29 height 16
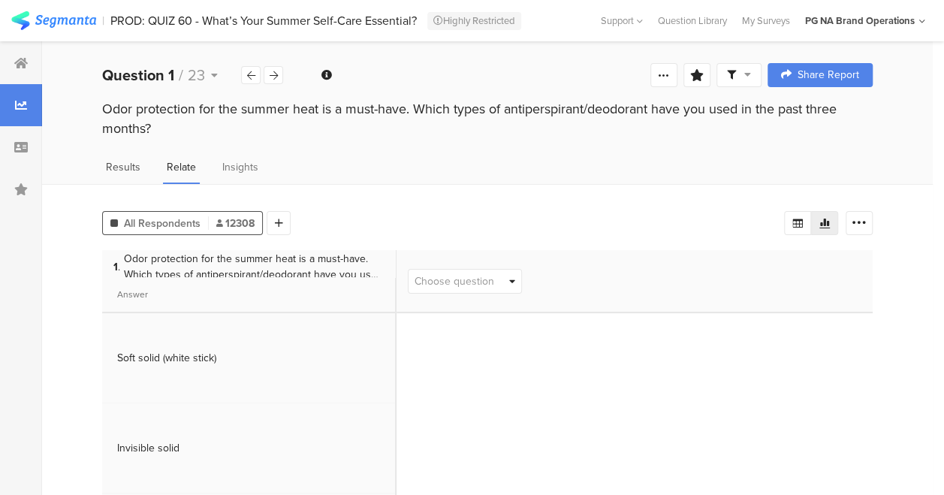
click at [131, 165] on span "Results" at bounding box center [123, 167] width 35 height 16
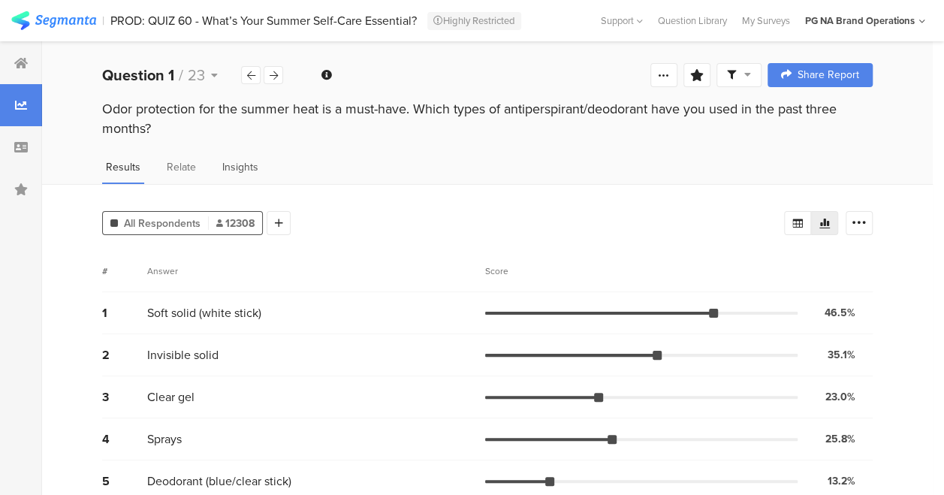
click at [230, 169] on span "Insights" at bounding box center [240, 167] width 36 height 16
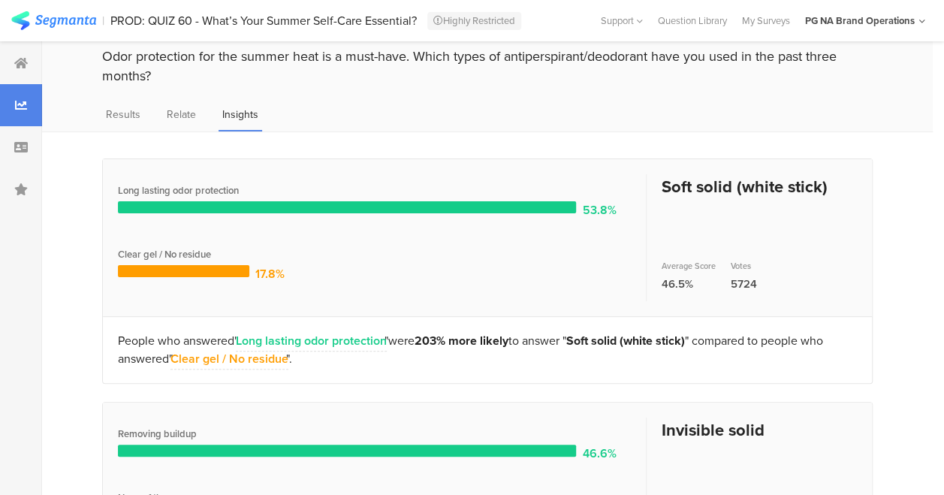
scroll to position [75, 0]
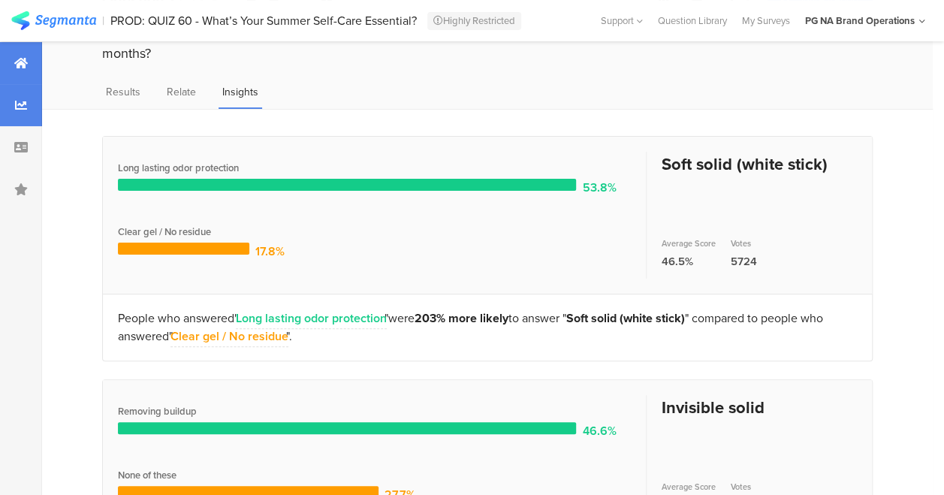
click at [0, 58] on html "You are using an unsupported version of Internet Explorer. Unsupported browsers…" at bounding box center [472, 172] width 944 height 495
click at [17, 53] on div at bounding box center [21, 63] width 42 height 42
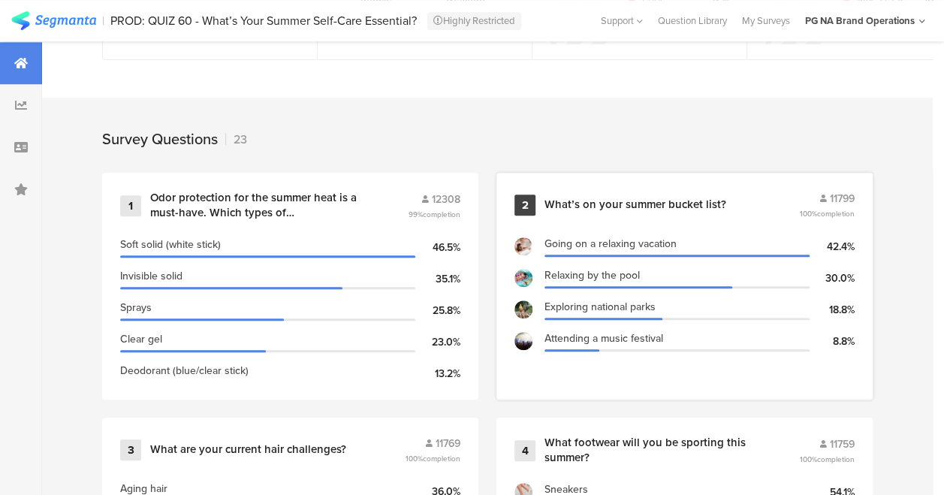
scroll to position [601, 0]
